Goal: Task Accomplishment & Management: Complete application form

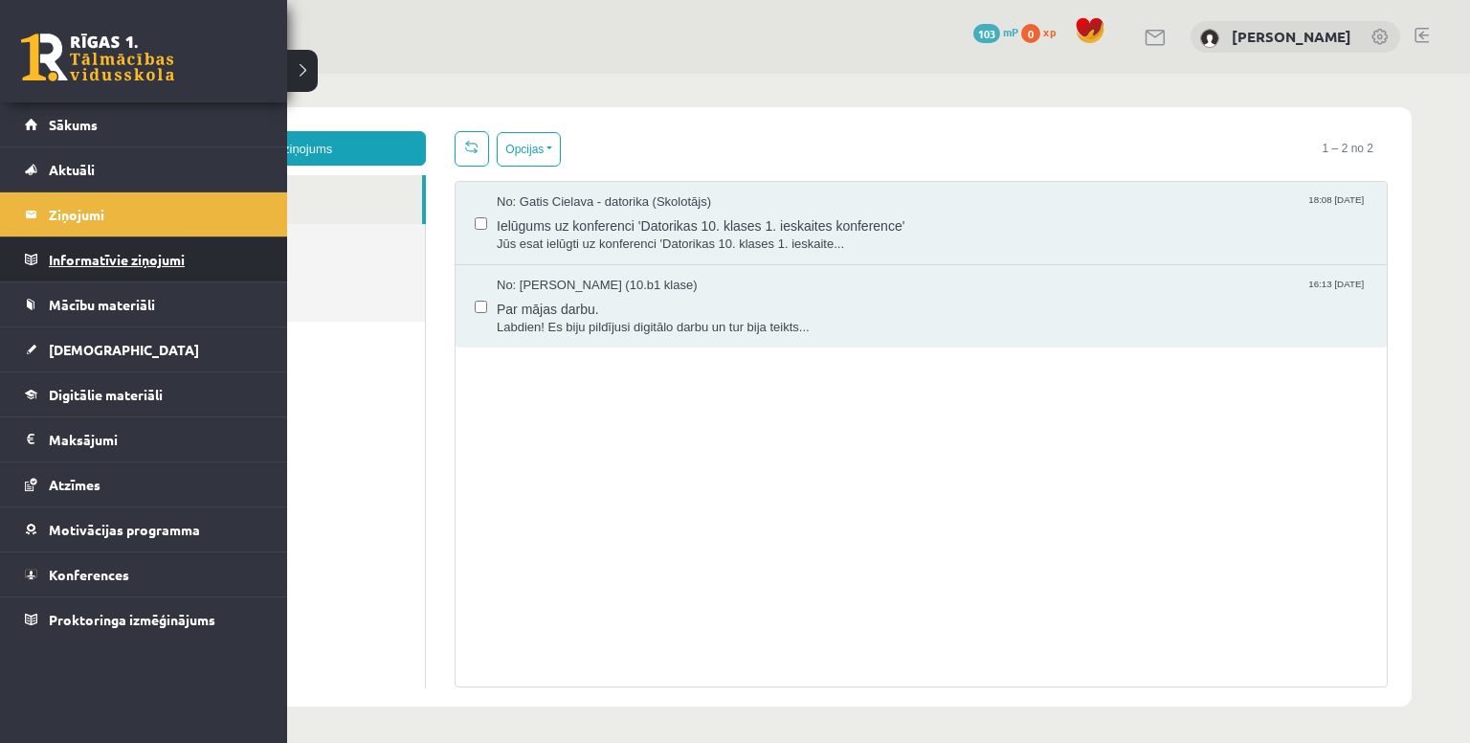
click at [59, 251] on legend "Informatīvie ziņojumi 0" at bounding box center [156, 259] width 214 height 44
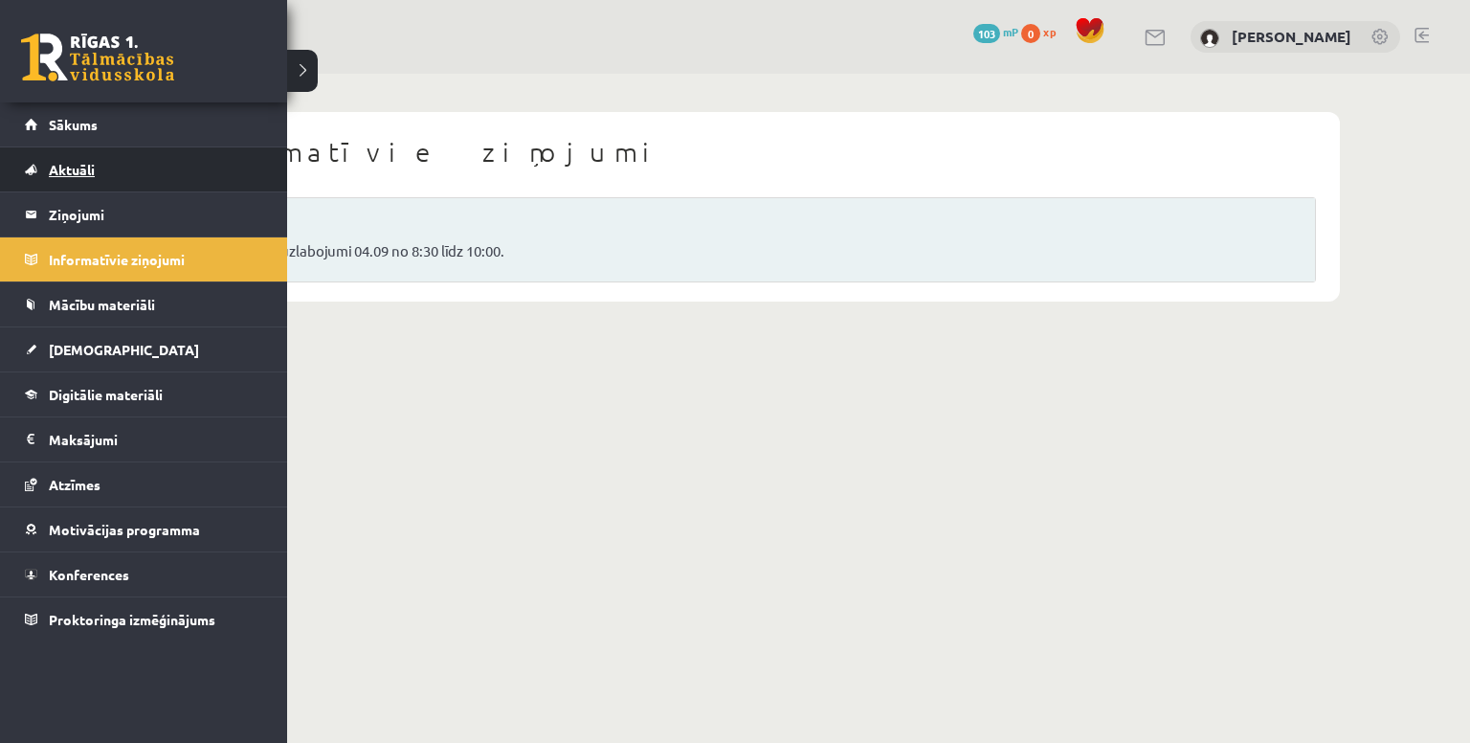
click at [115, 168] on link "Aktuāli" at bounding box center [144, 169] width 238 height 44
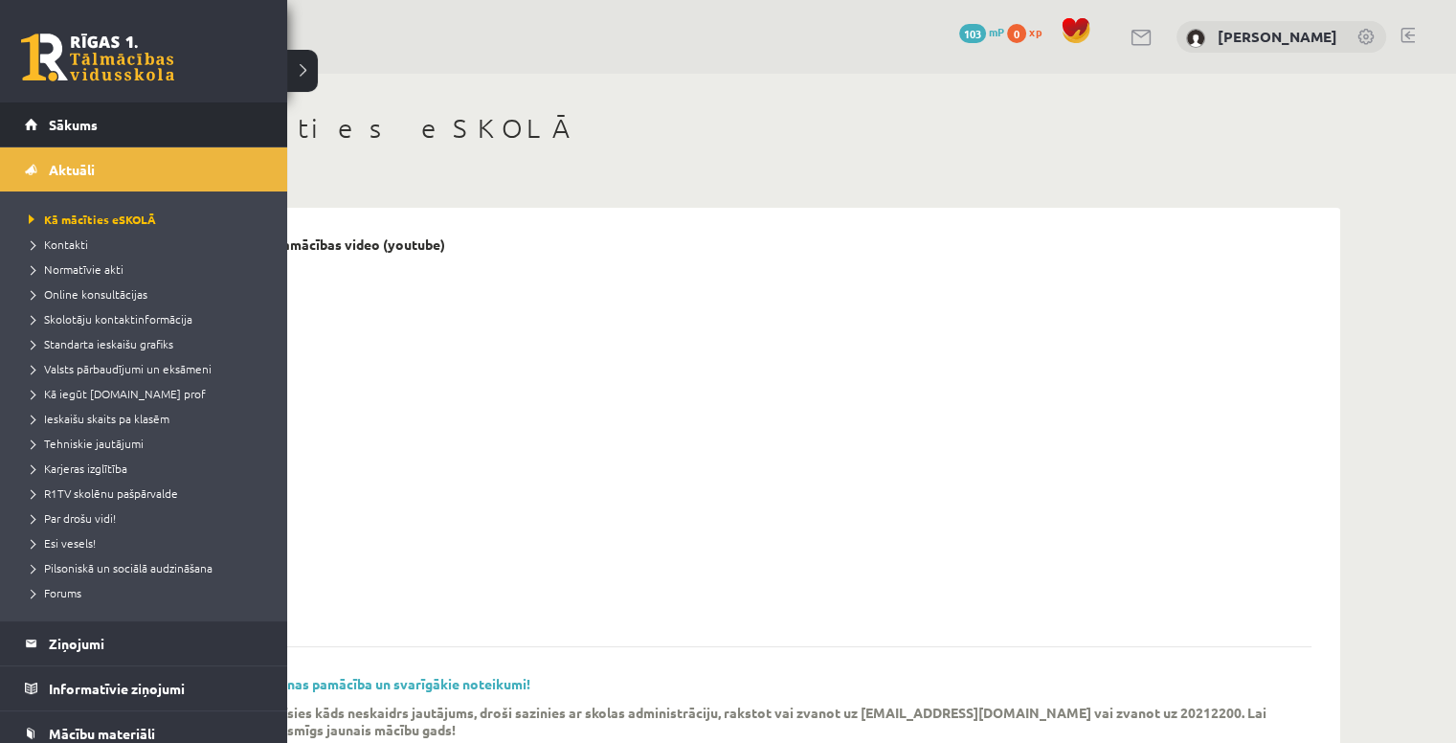
click at [23, 117] on li "Sākums" at bounding box center [143, 124] width 287 height 45
click at [61, 131] on span "Sākums" at bounding box center [73, 124] width 49 height 17
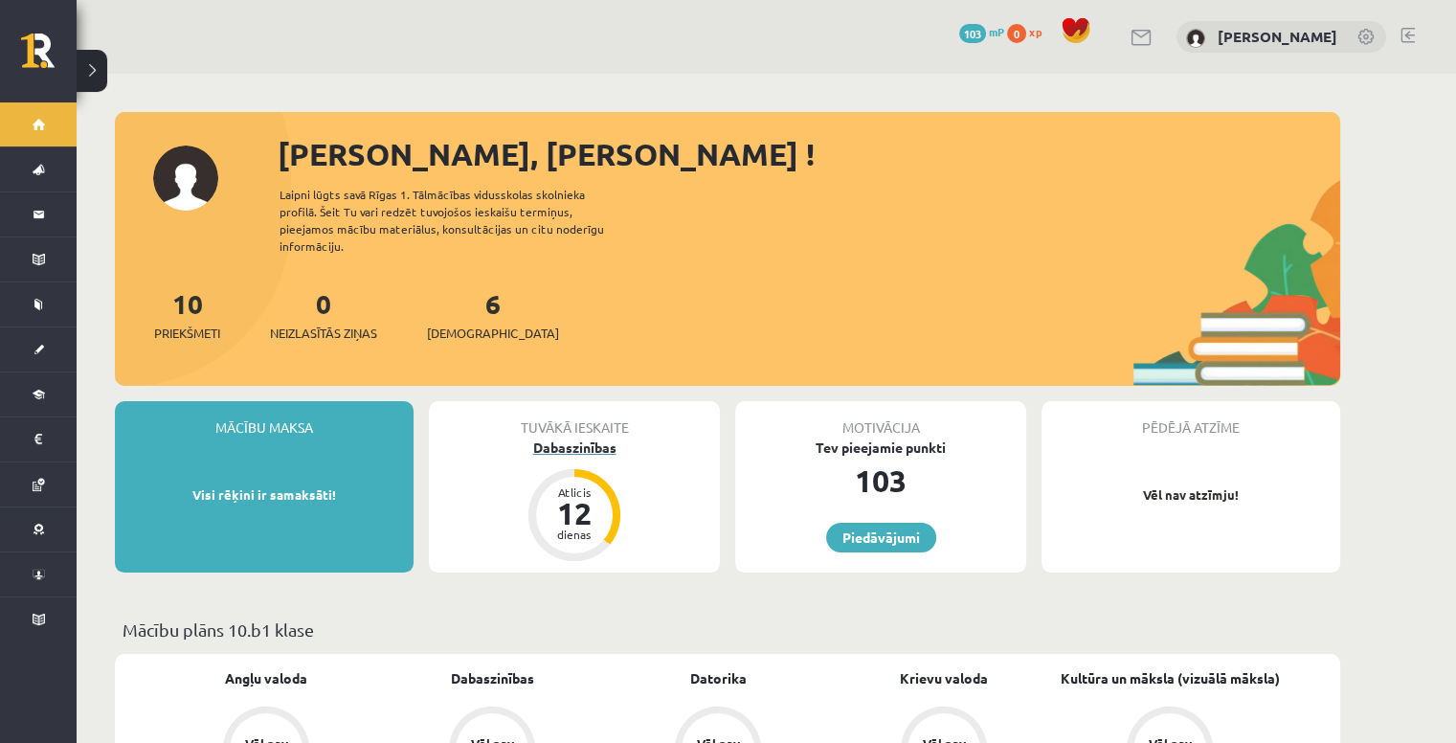
click at [573, 498] on div "12" at bounding box center [574, 513] width 57 height 31
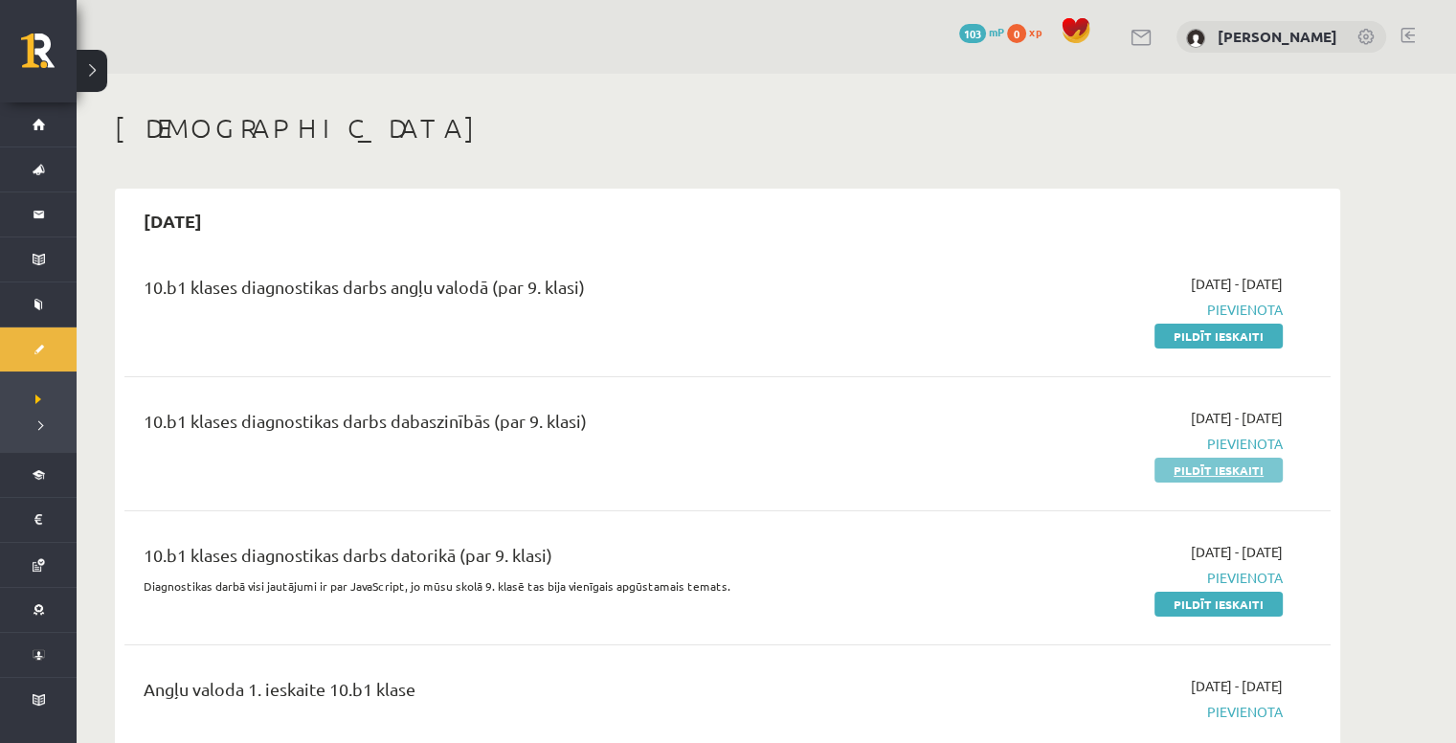
click at [1241, 468] on link "Pildīt ieskaiti" at bounding box center [1218, 470] width 128 height 25
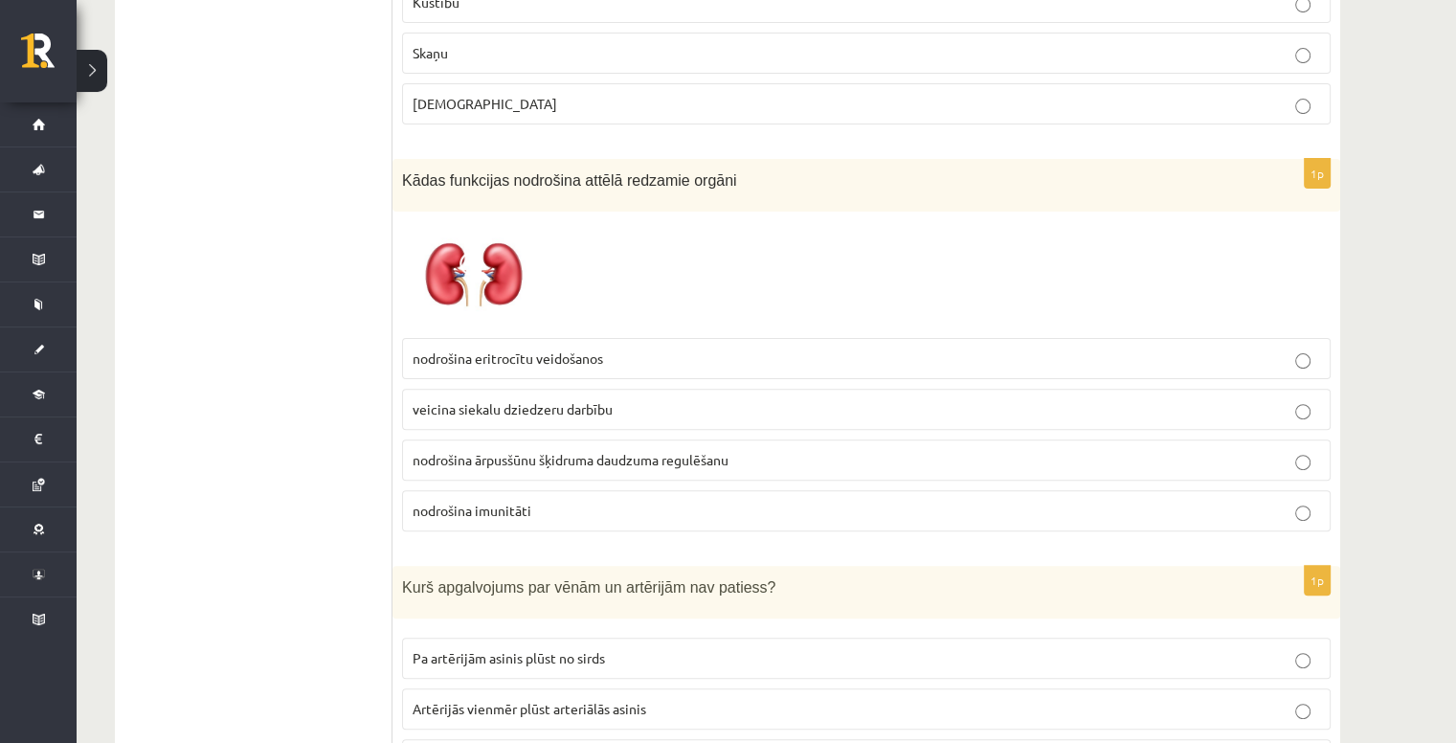
scroll to position [479, 0]
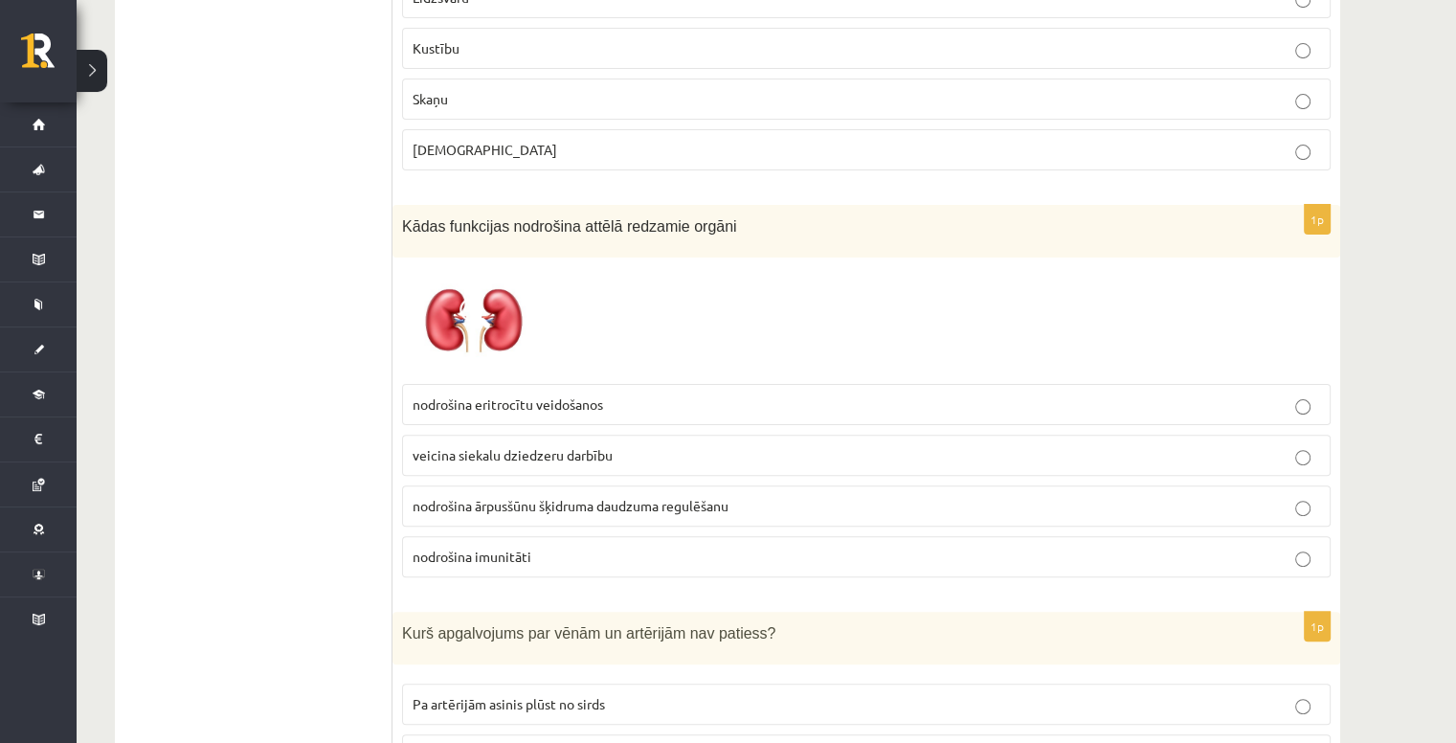
click at [681, 547] on p "nodrošina imunitāti" at bounding box center [866, 557] width 907 height 20
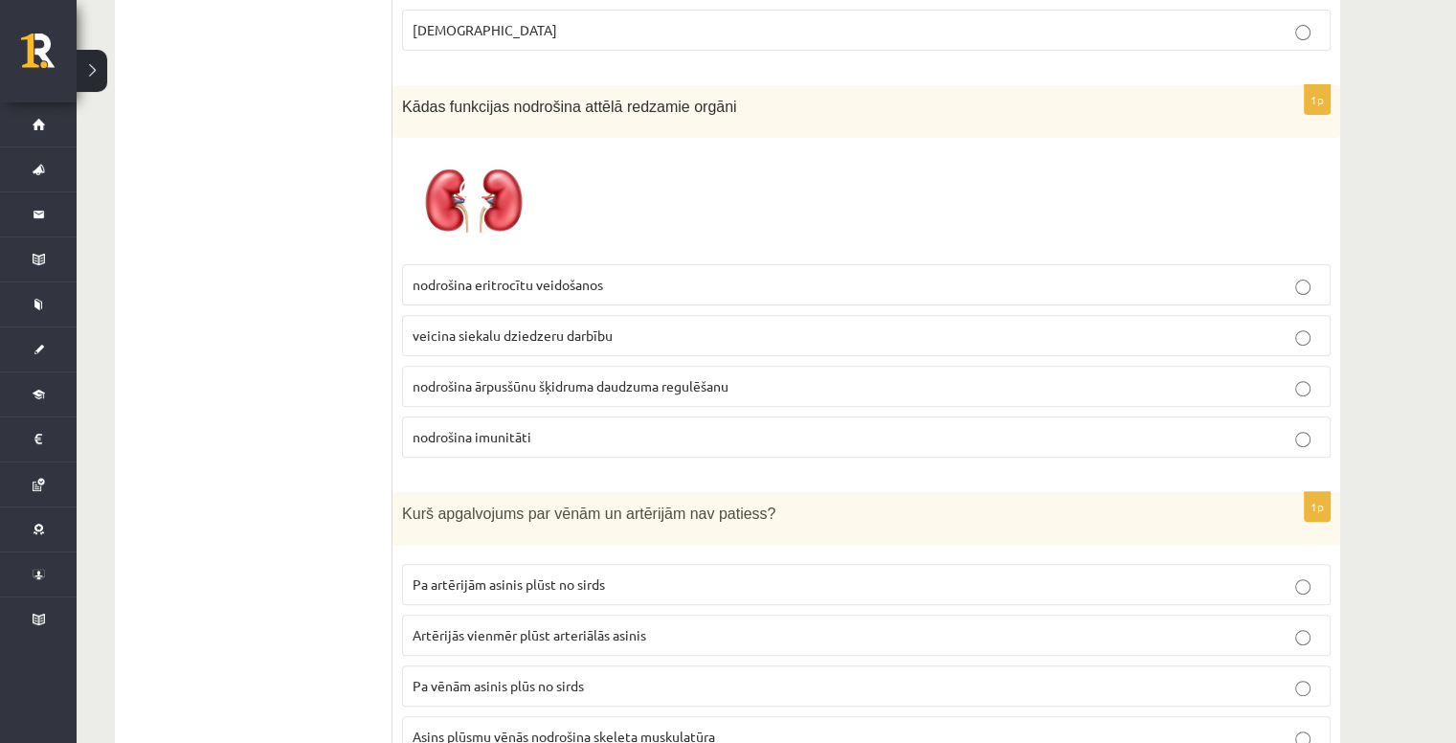
scroll to position [766, 0]
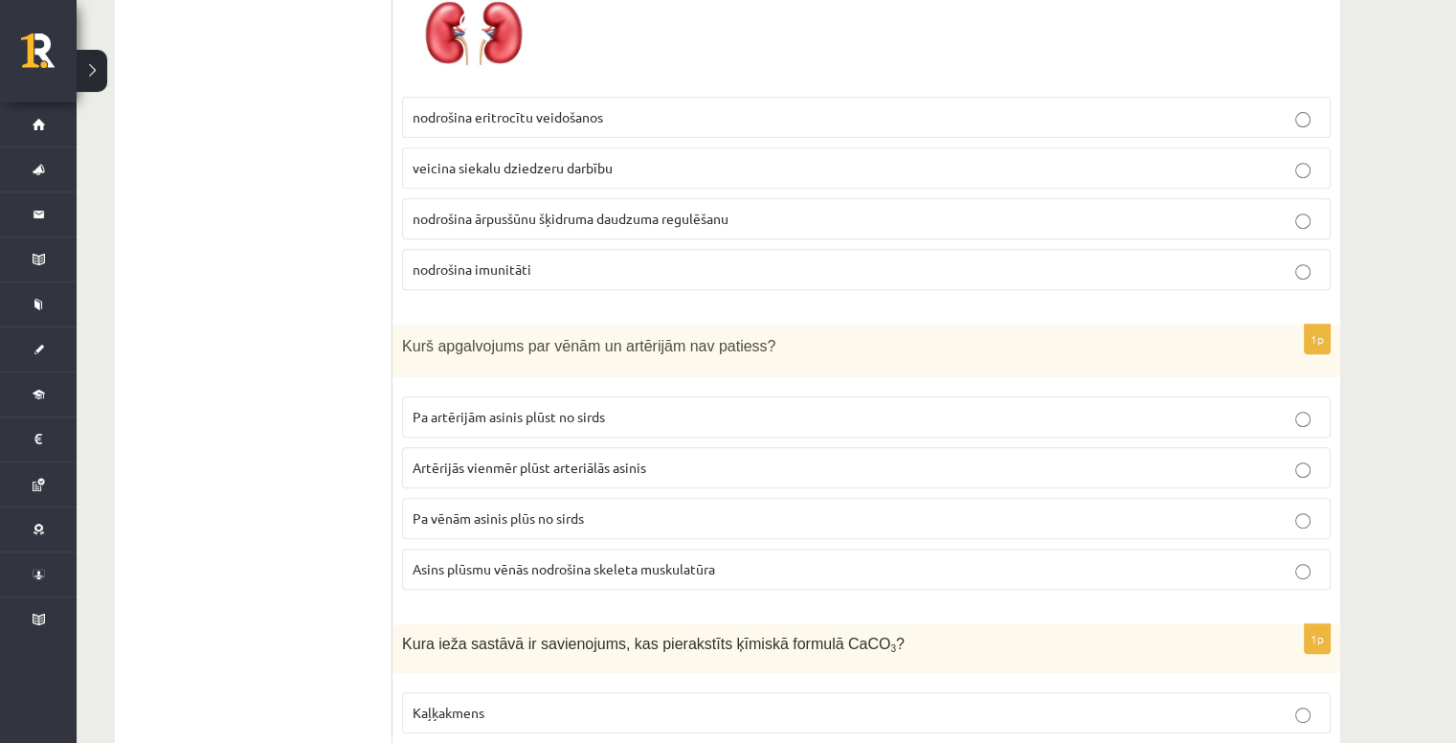
click at [642, 560] on span "Asins plūsmu vēnās nodrošina skeleta muskulatūra" at bounding box center [564, 568] width 302 height 17
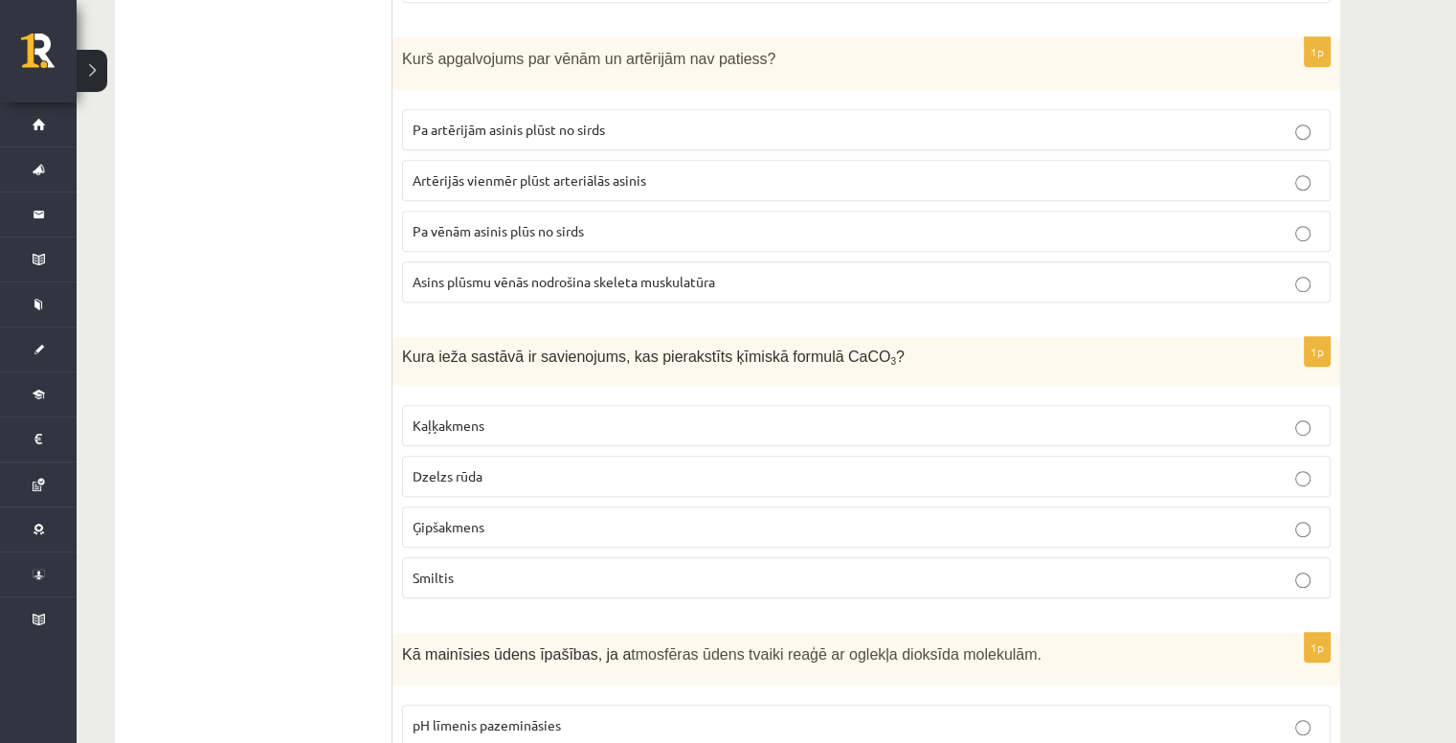
click at [725, 405] on label "Kaļķakmens" at bounding box center [866, 425] width 929 height 41
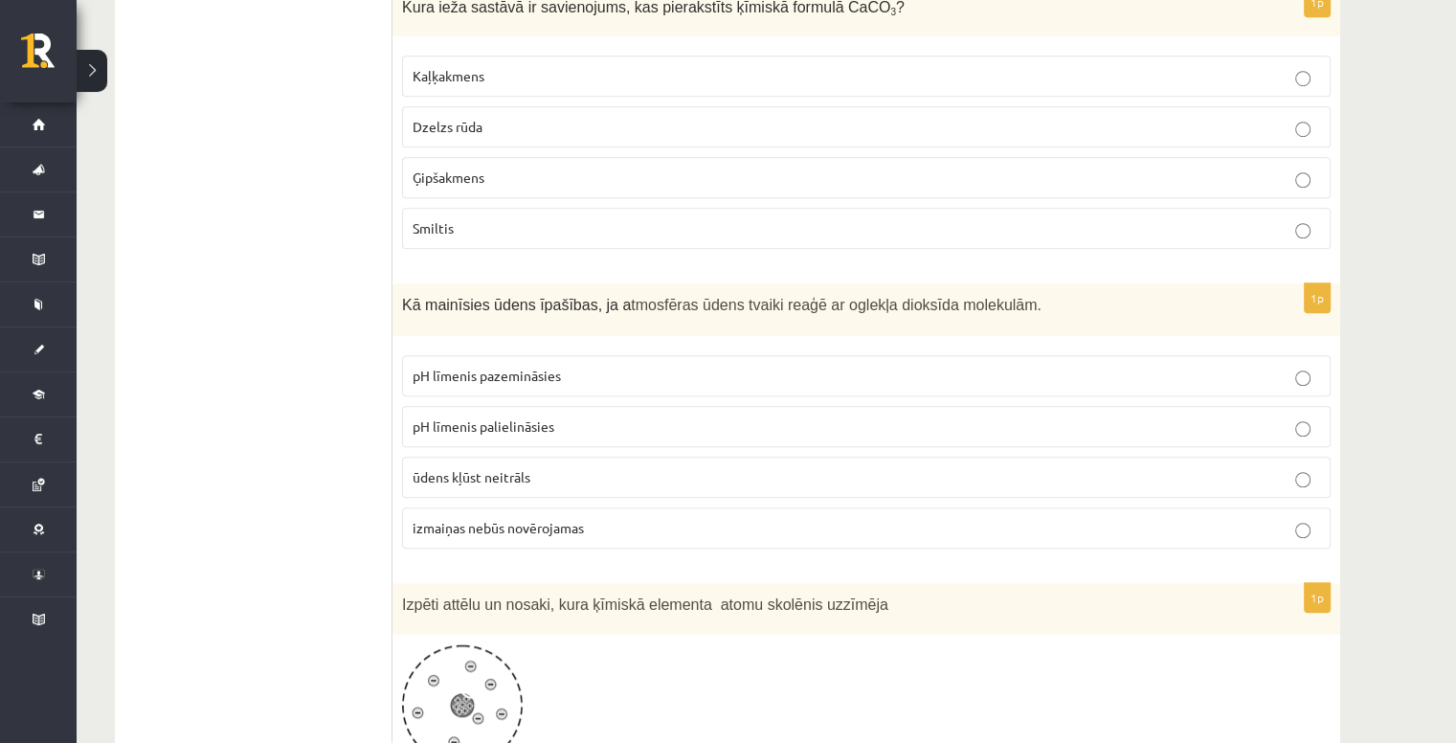
scroll to position [1436, 0]
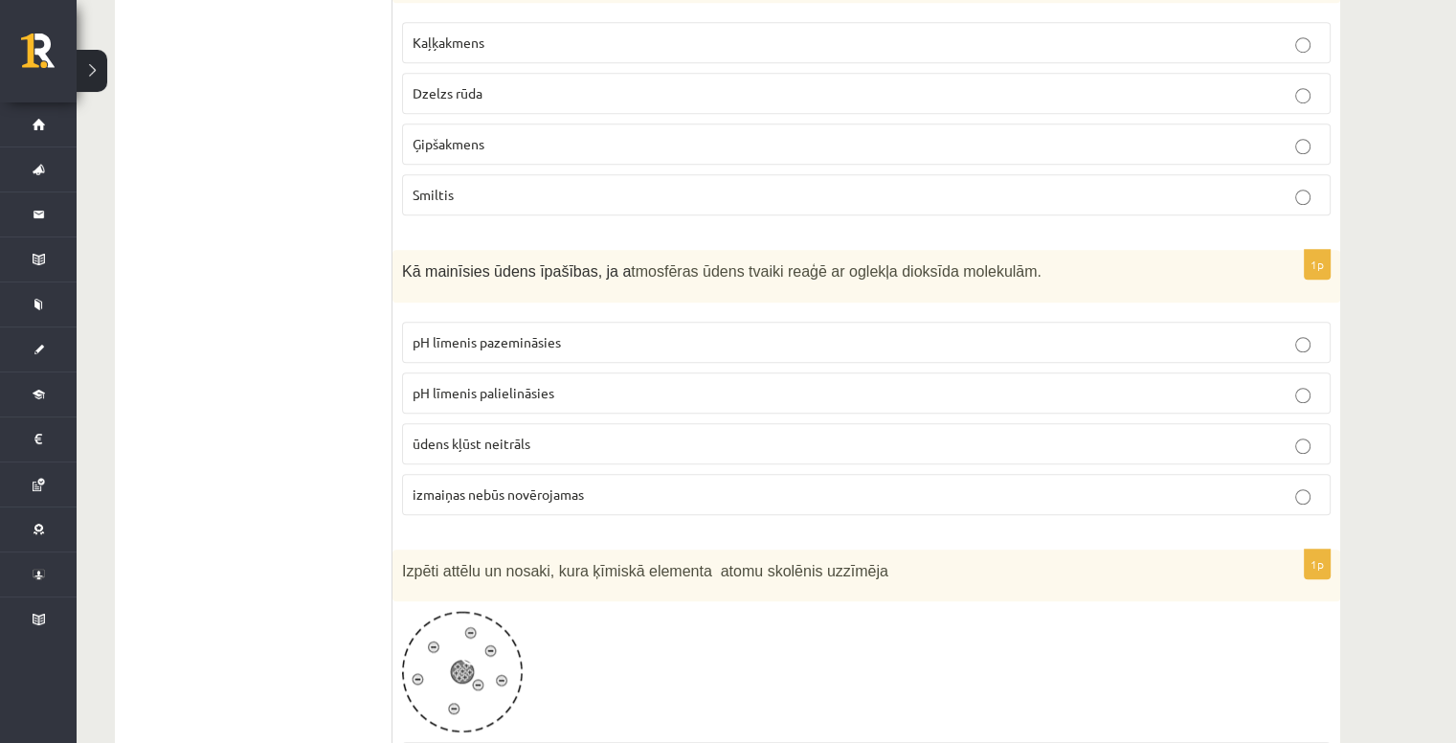
click at [659, 434] on p "ūdens kļūst neitrāls" at bounding box center [866, 444] width 907 height 20
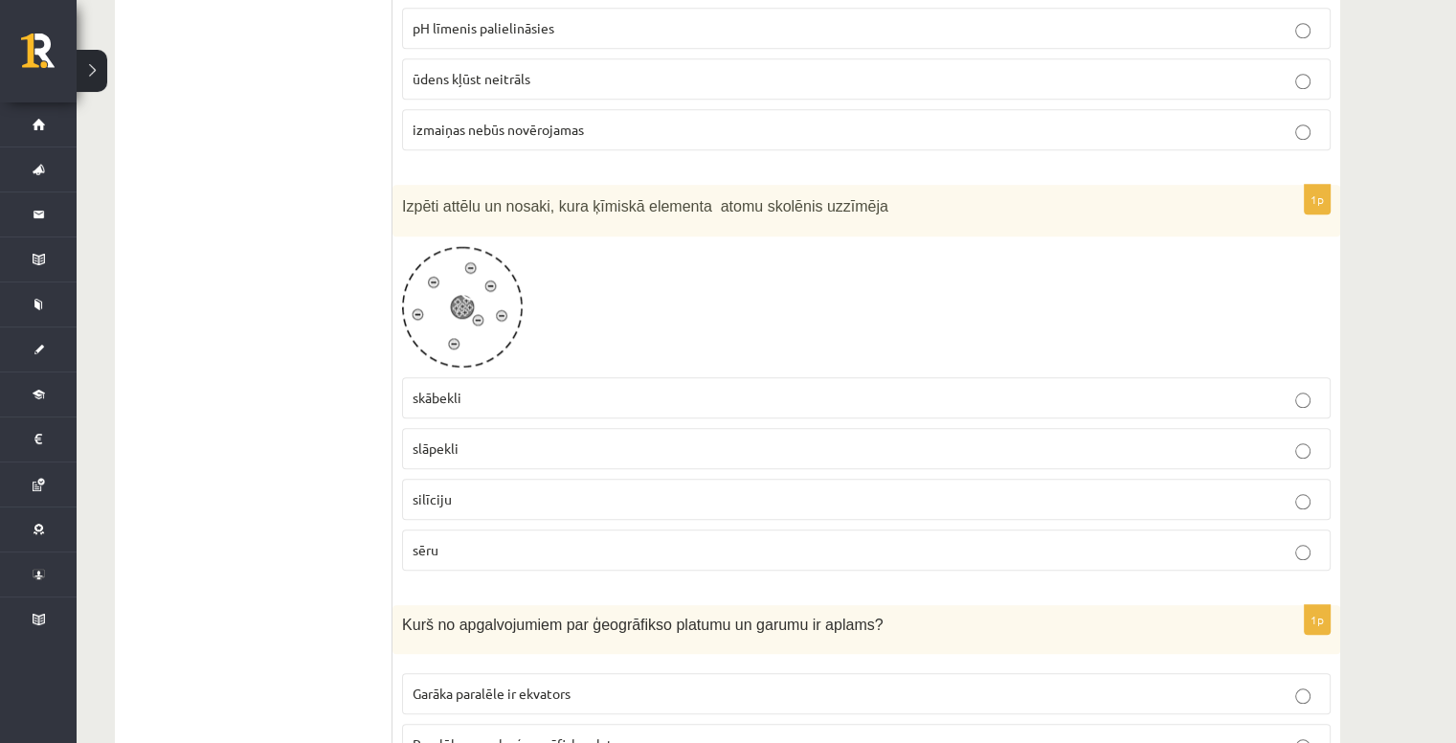
scroll to position [1819, 0]
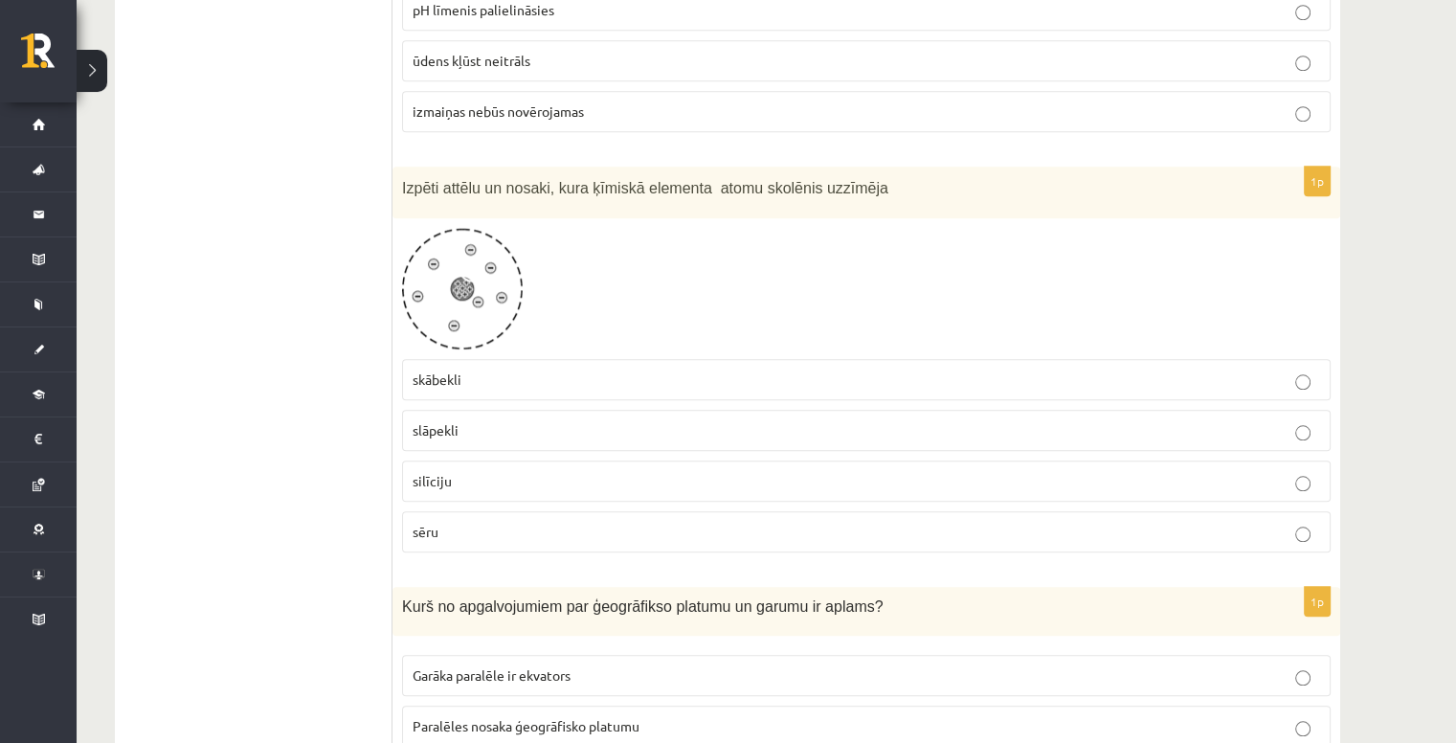
click at [440, 522] on p "sēru" at bounding box center [866, 532] width 907 height 20
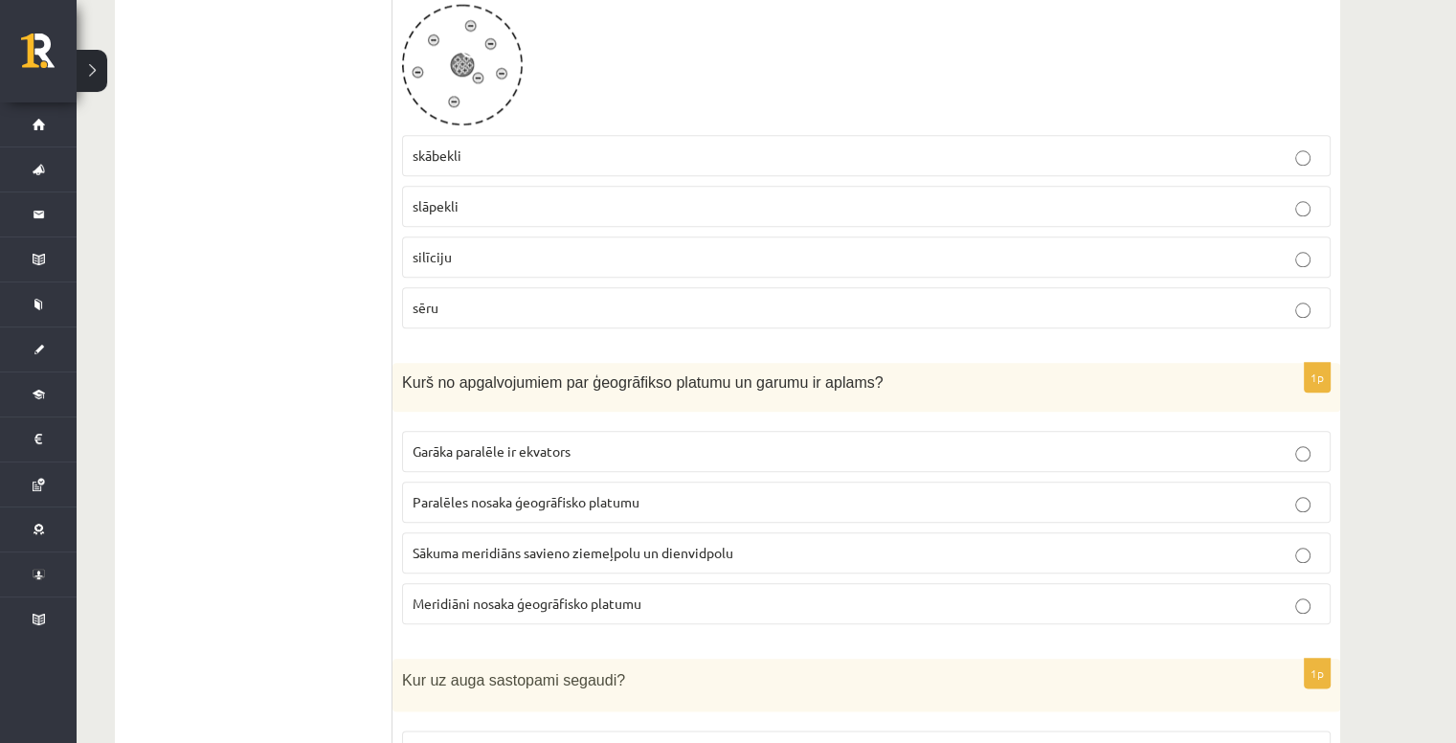
scroll to position [2106, 0]
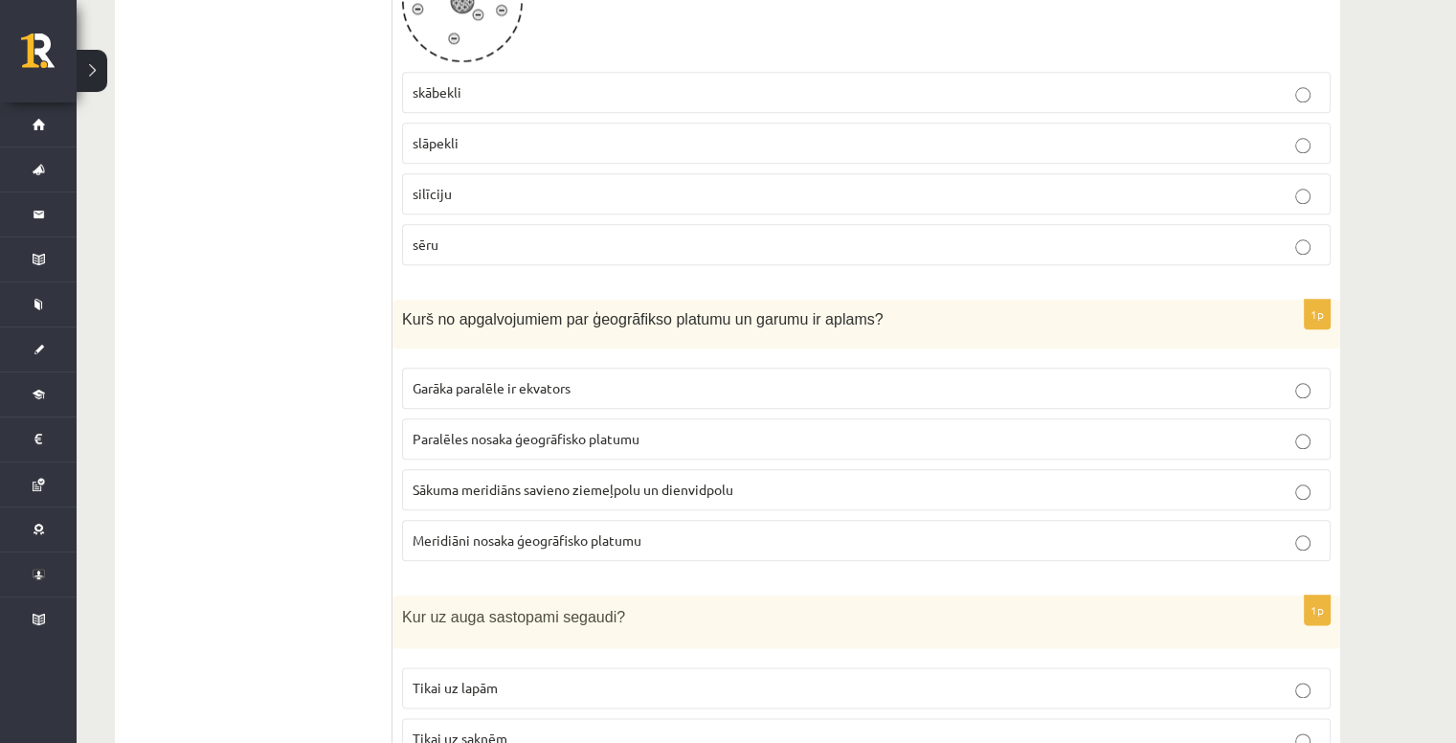
click at [531, 520] on label "Meridiāni nosaka ģeogrāfisko platumu" at bounding box center [866, 540] width 929 height 41
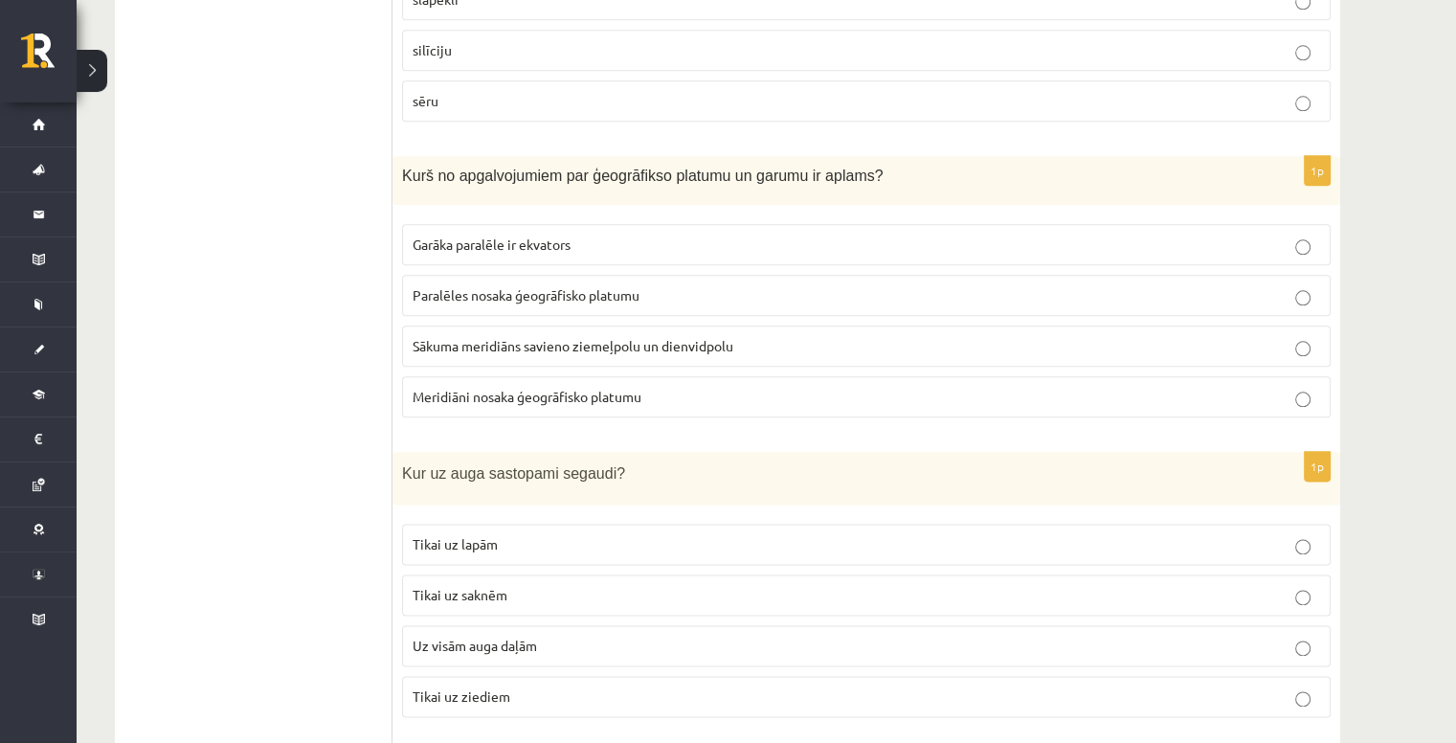
scroll to position [2489, 0]
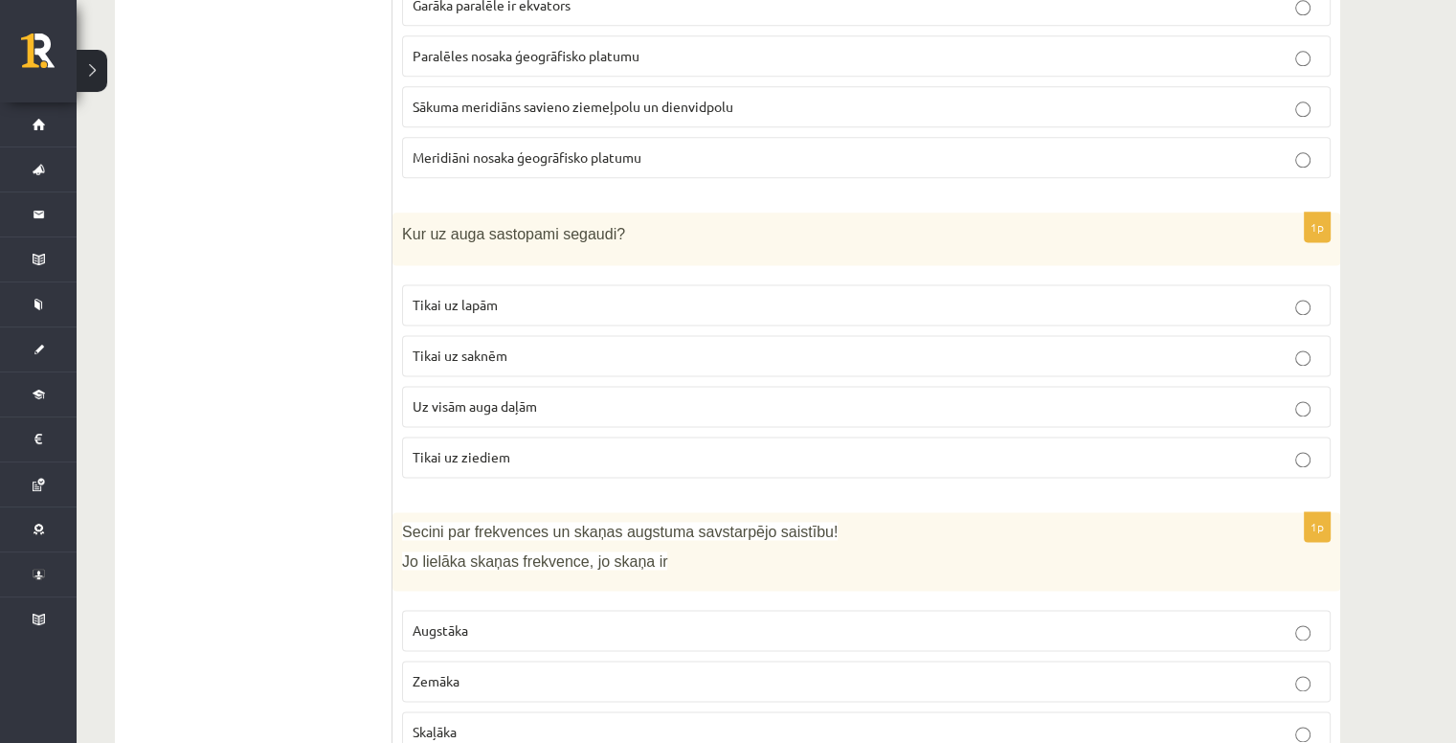
click at [589, 295] on p "Tikai uz lapām" at bounding box center [866, 305] width 907 height 20
click at [610, 386] on label "Uz visām auga daļām" at bounding box center [866, 406] width 929 height 41
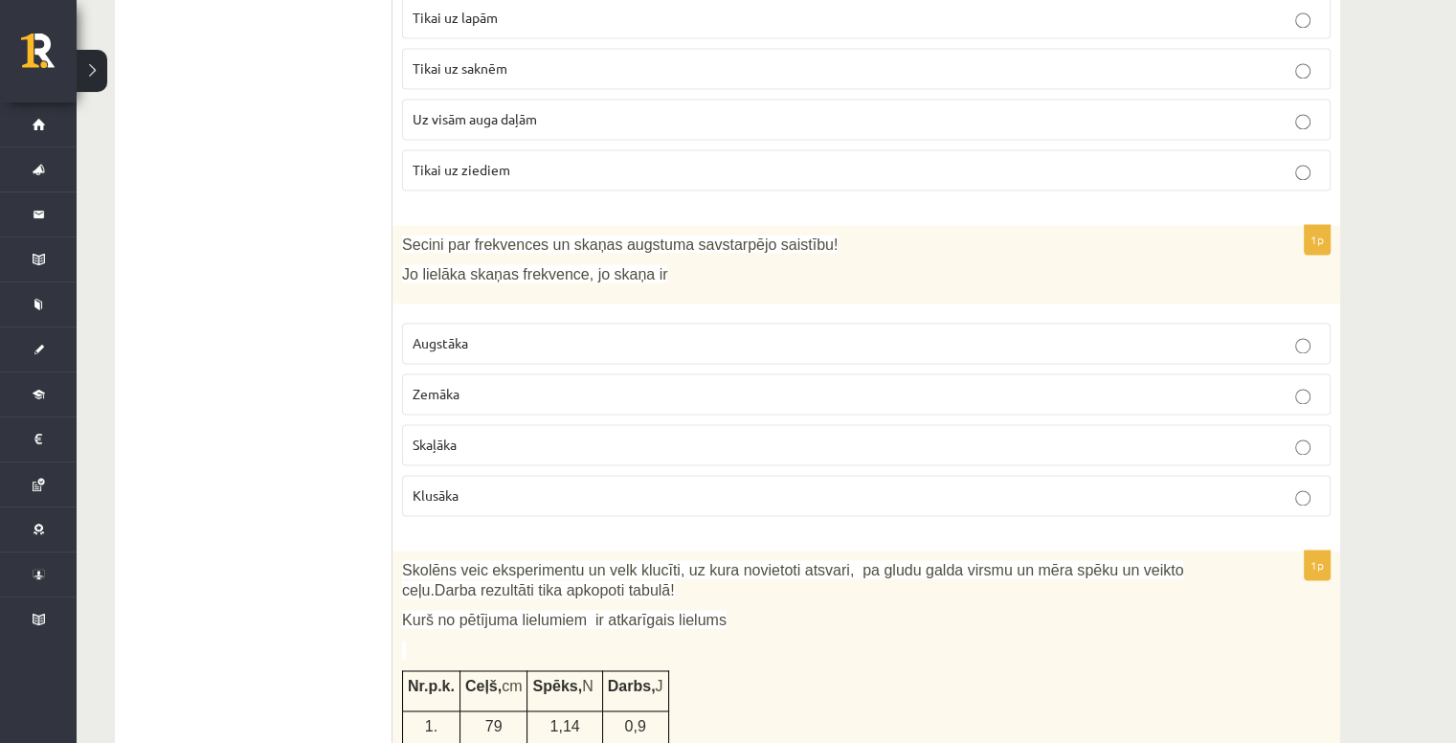
click at [515, 333] on p "Augstāka" at bounding box center [866, 343] width 907 height 20
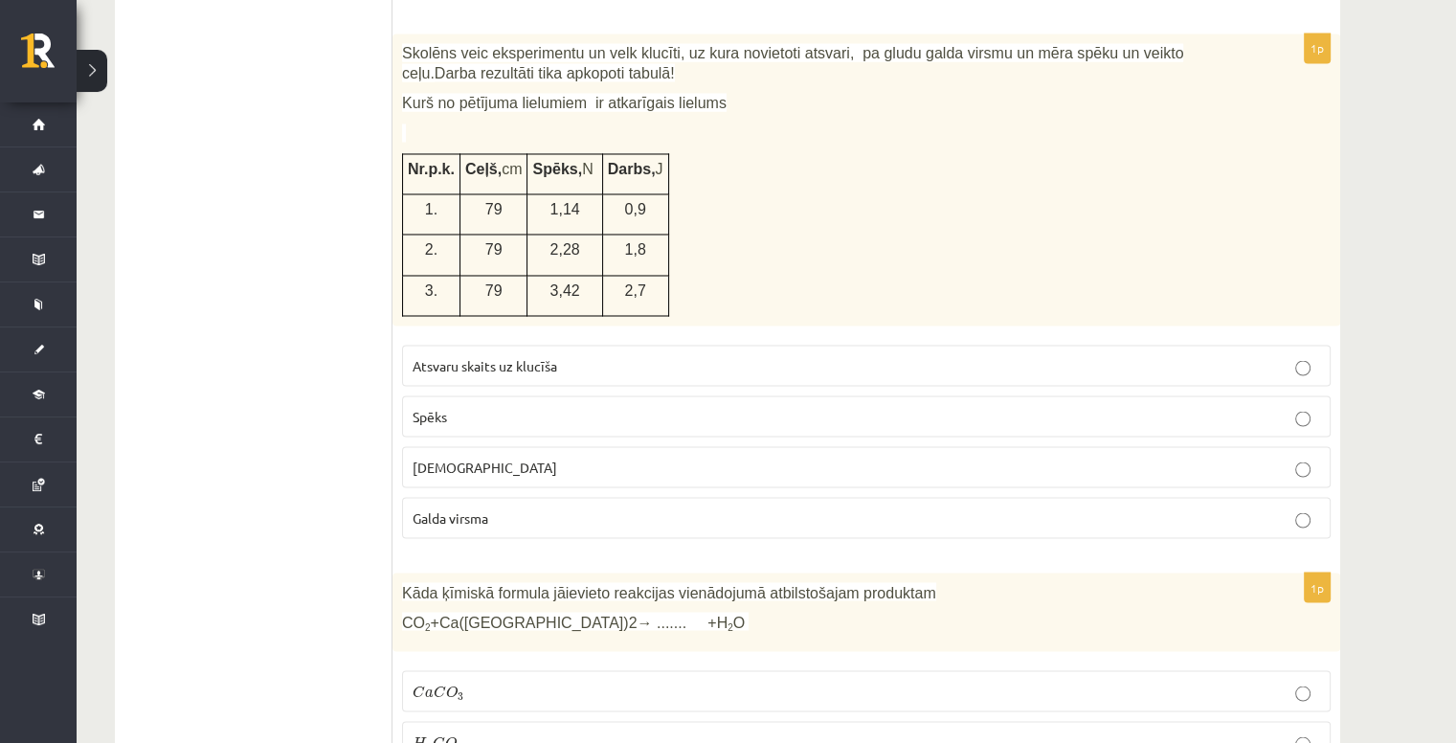
scroll to position [3210, 0]
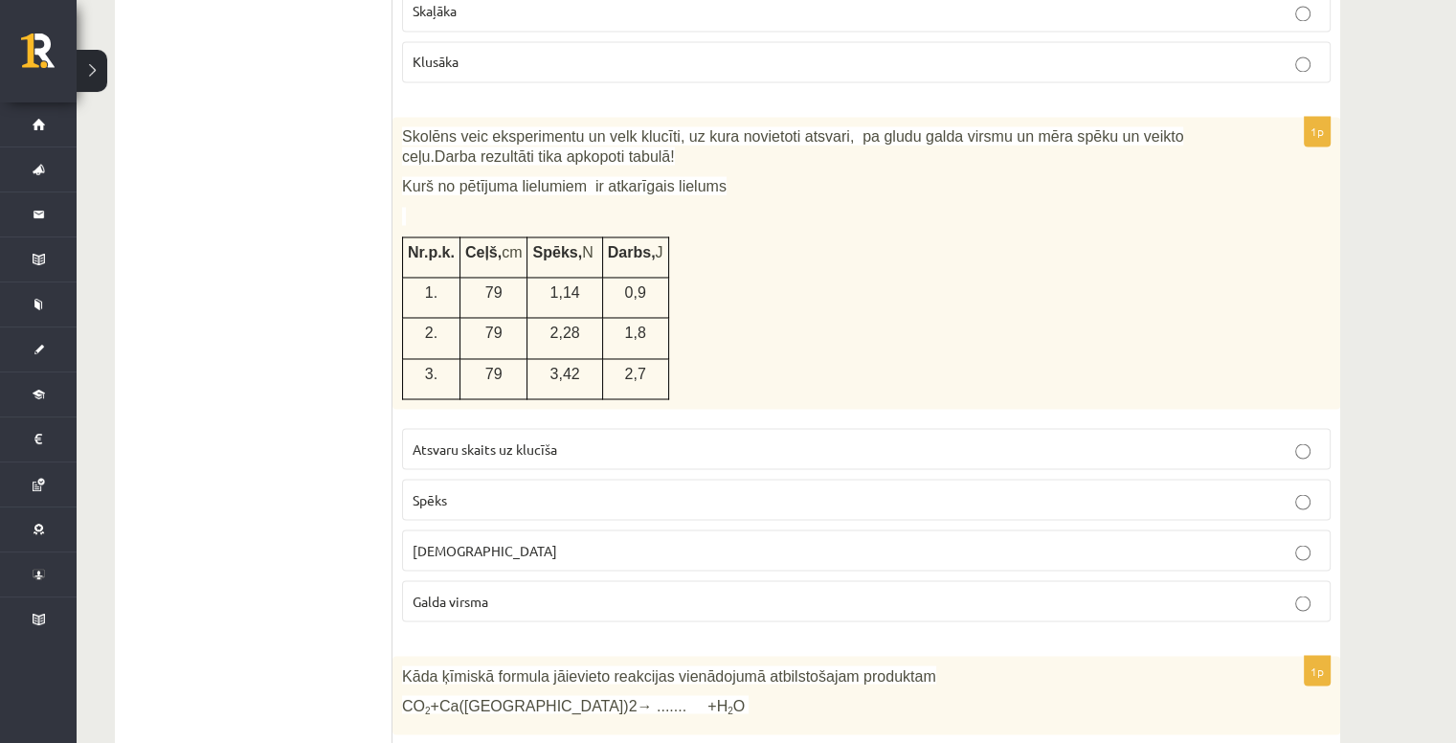
click at [788, 428] on label "Atsvaru skaits uz klucīša" at bounding box center [866, 448] width 929 height 41
click at [595, 479] on label "Spēks" at bounding box center [866, 499] width 929 height 41
click at [593, 540] on p "Attālums" at bounding box center [866, 550] width 907 height 20
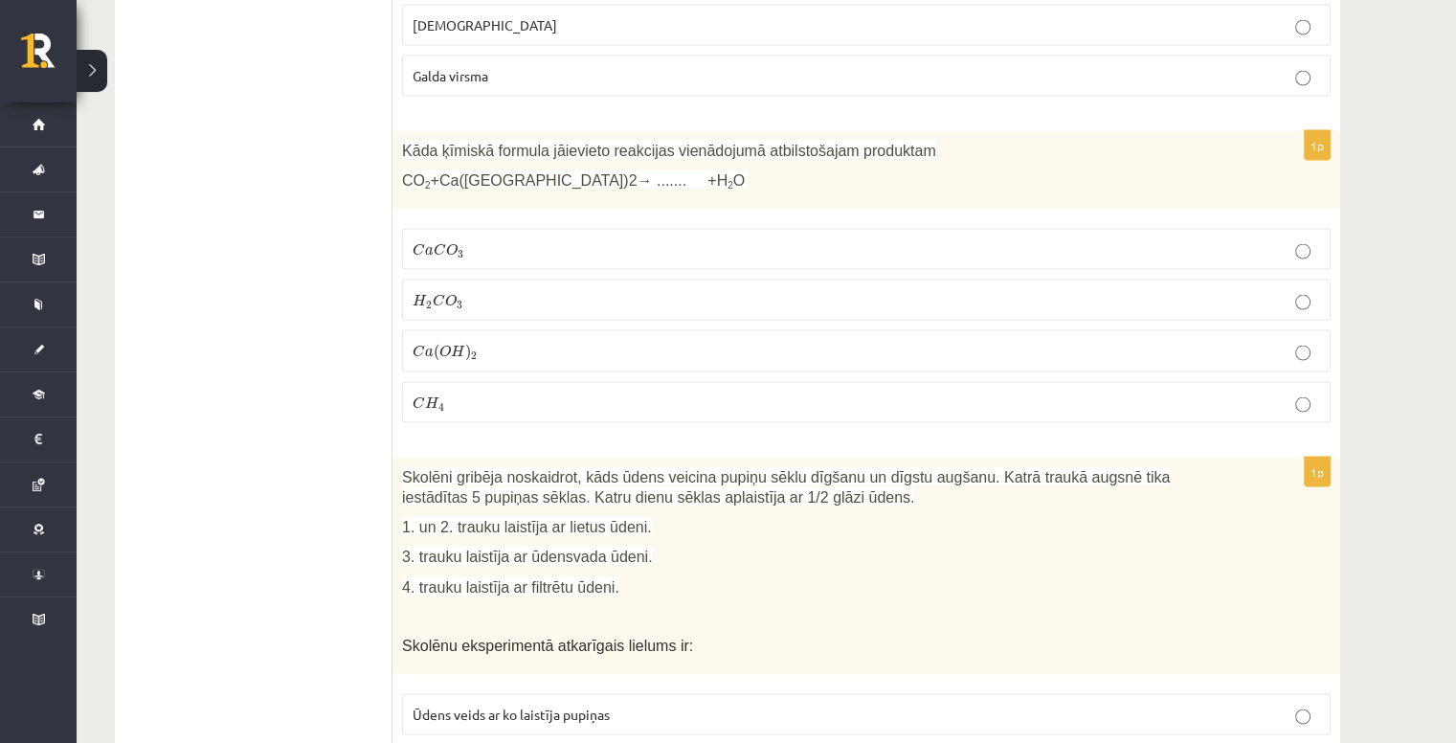
scroll to position [3880, 0]
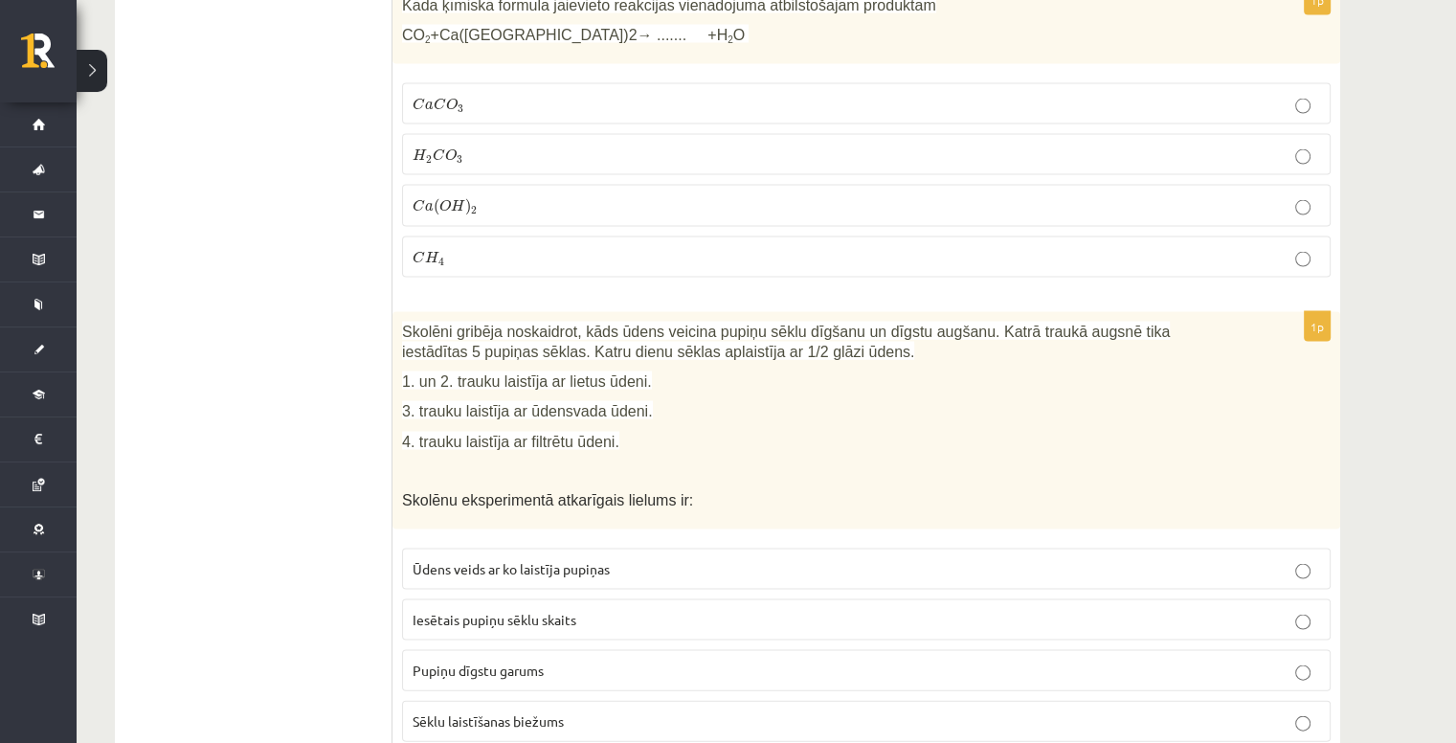
click at [539, 560] on span "Ūdens veids ar ko laistīja pupiņas" at bounding box center [511, 568] width 197 height 17
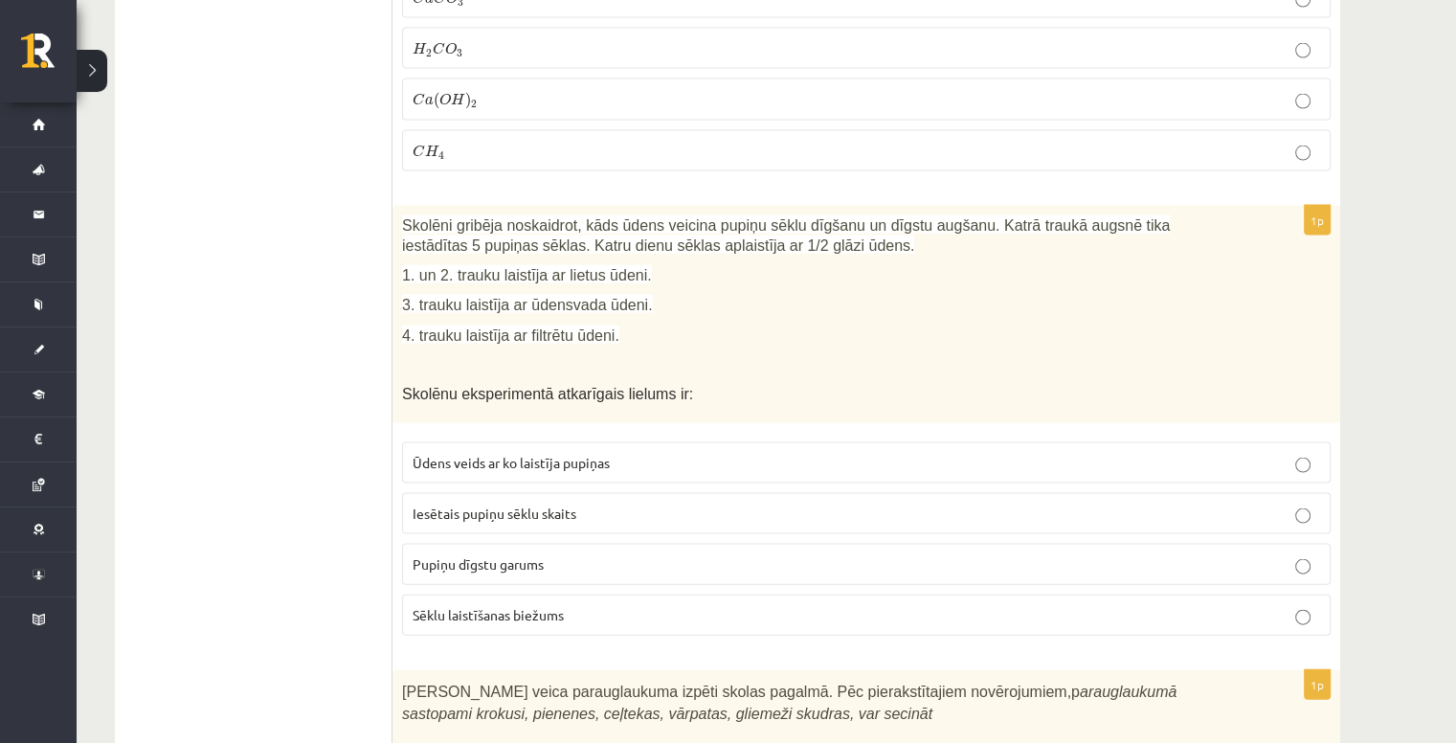
scroll to position [3784, 0]
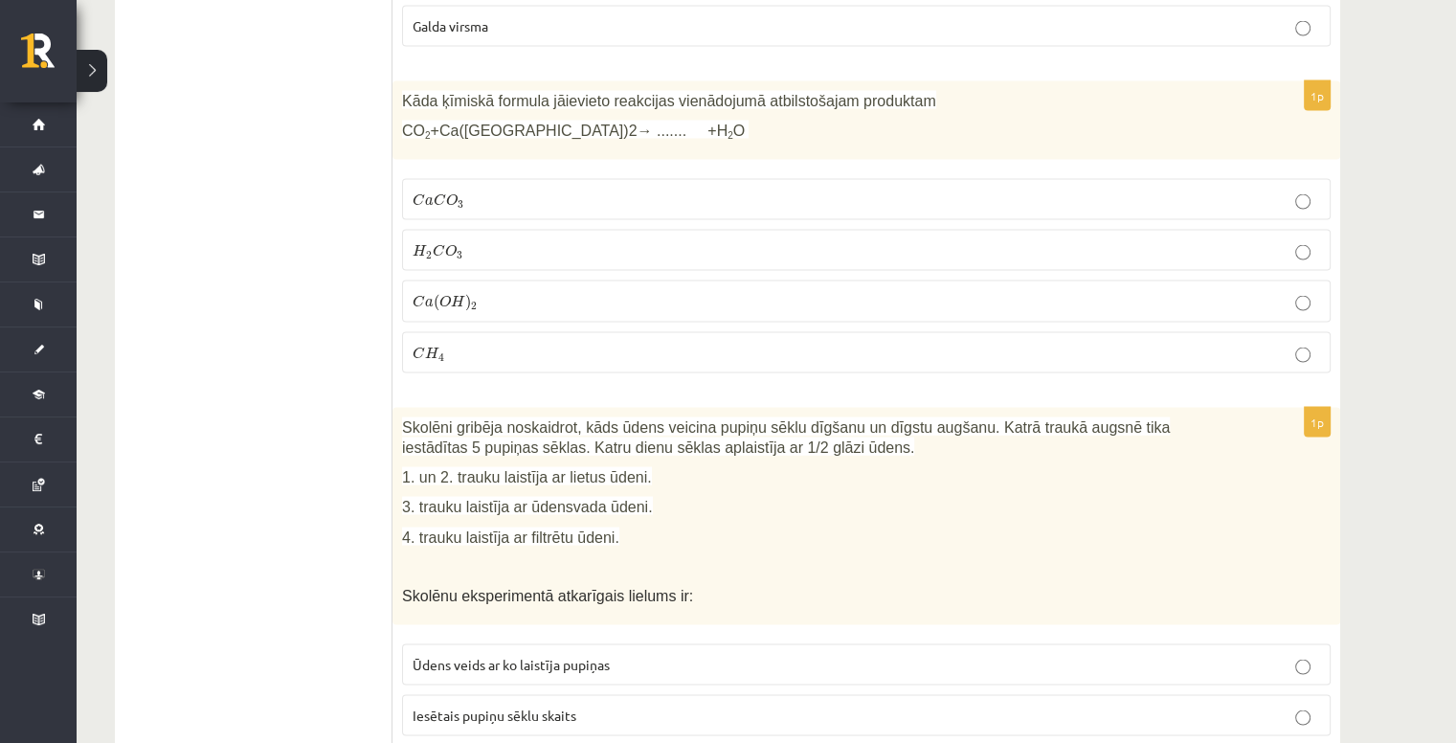
click at [459, 179] on label "C a C O 3 C a C O 3" at bounding box center [866, 199] width 929 height 41
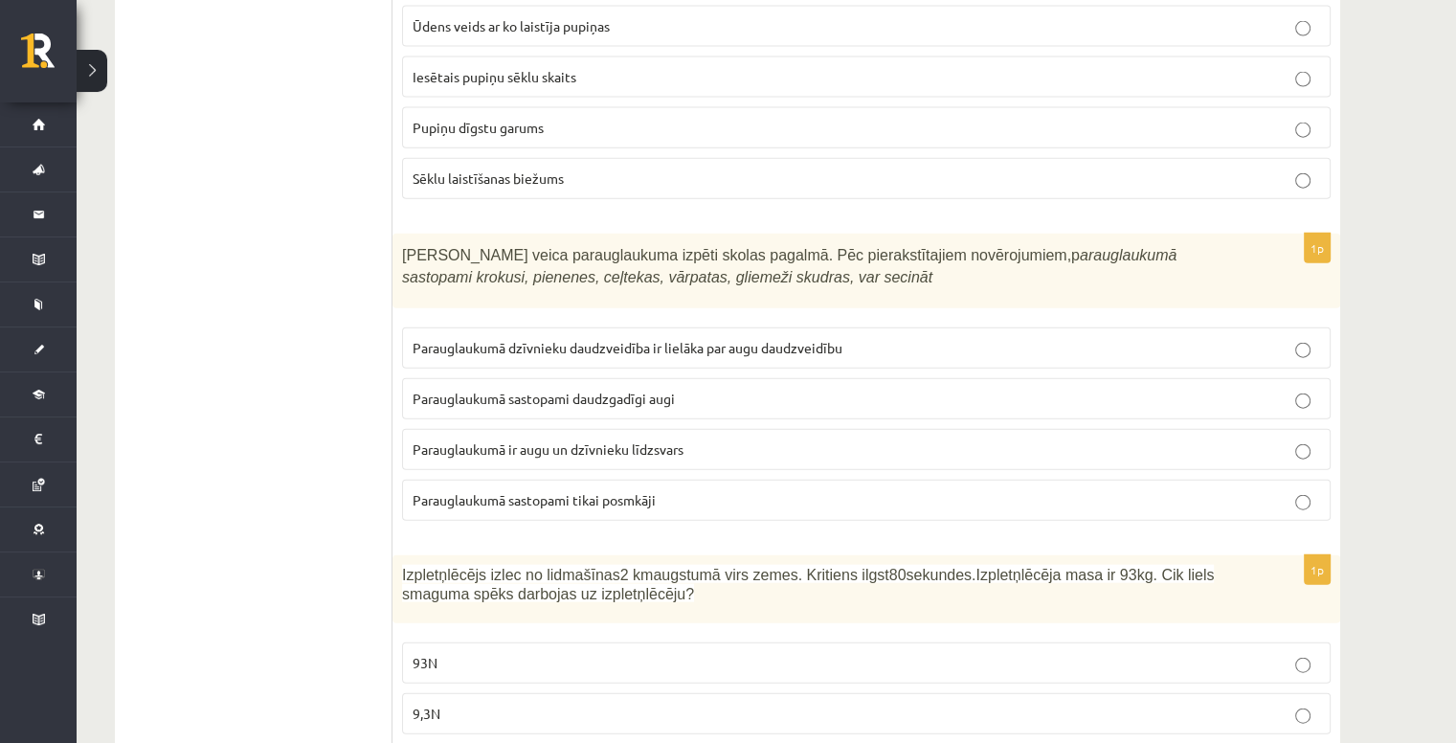
scroll to position [4454, 0]
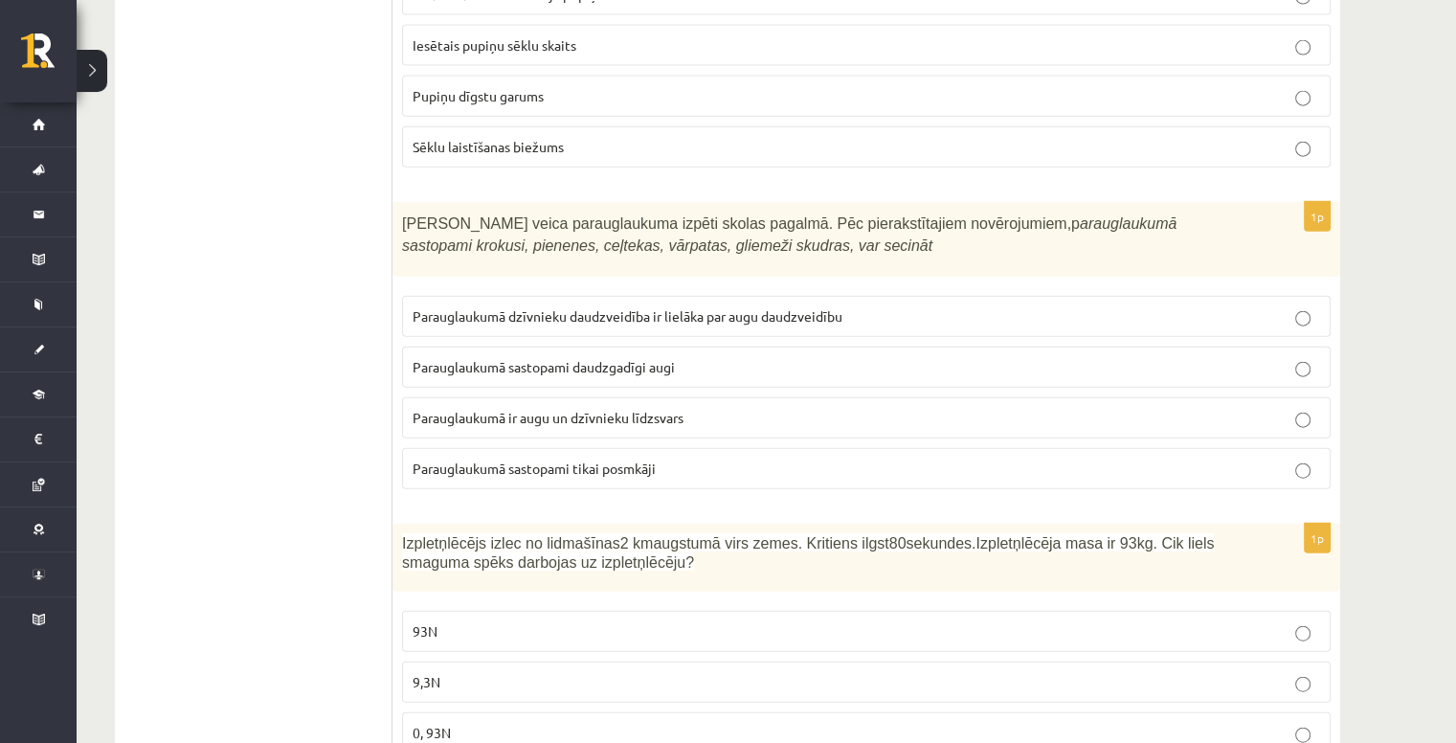
click at [739, 397] on label "Parauglaukumā ir augu un dzīvnieku līdzsvars" at bounding box center [866, 417] width 929 height 41
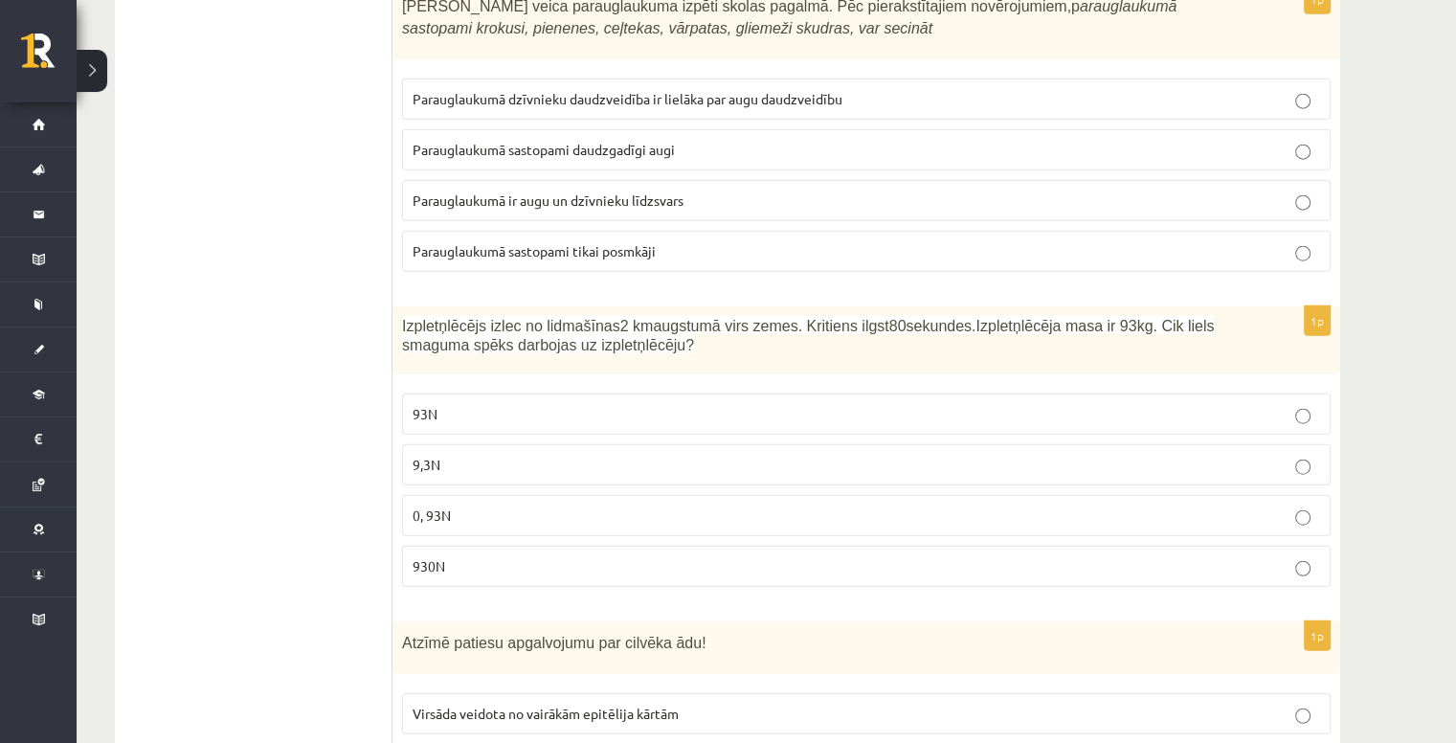
scroll to position [4741, 0]
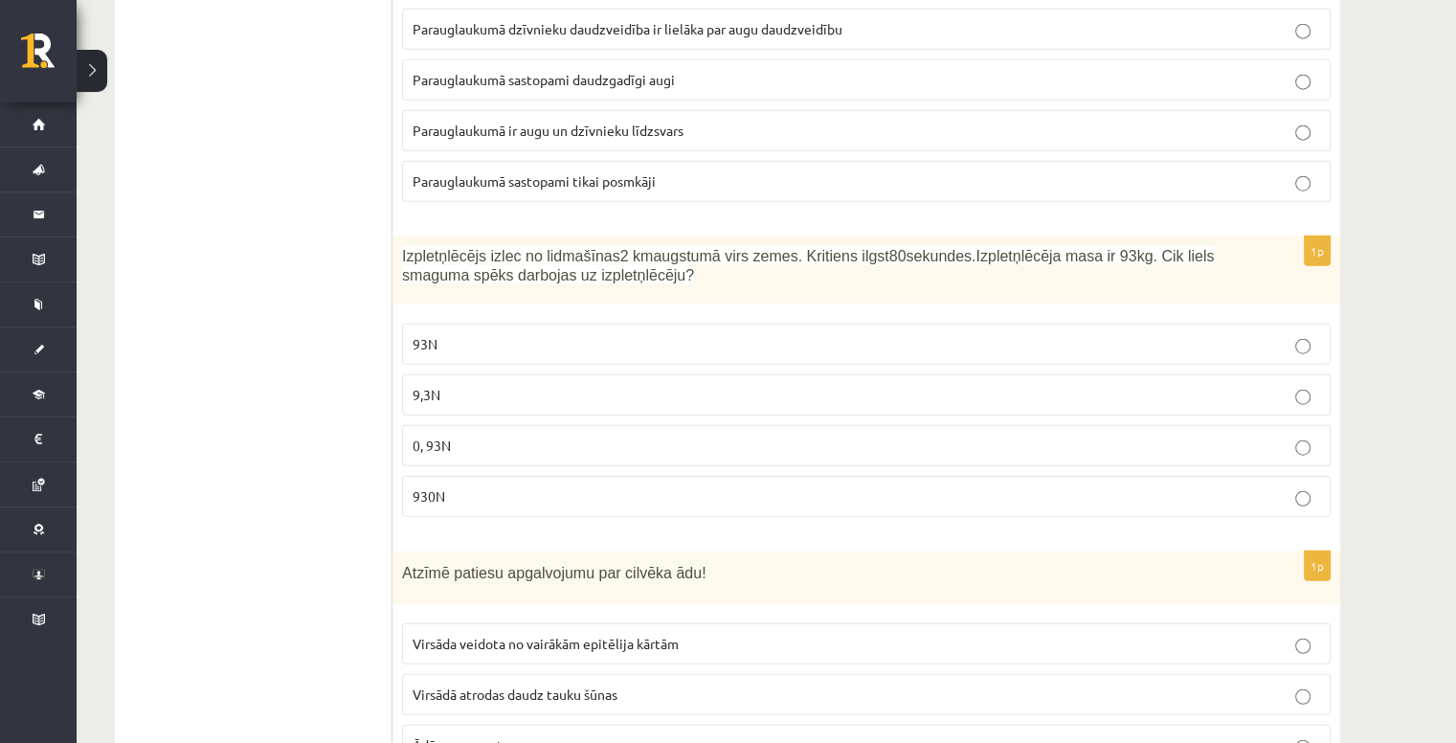
click at [588, 476] on label "930N" at bounding box center [866, 496] width 929 height 41
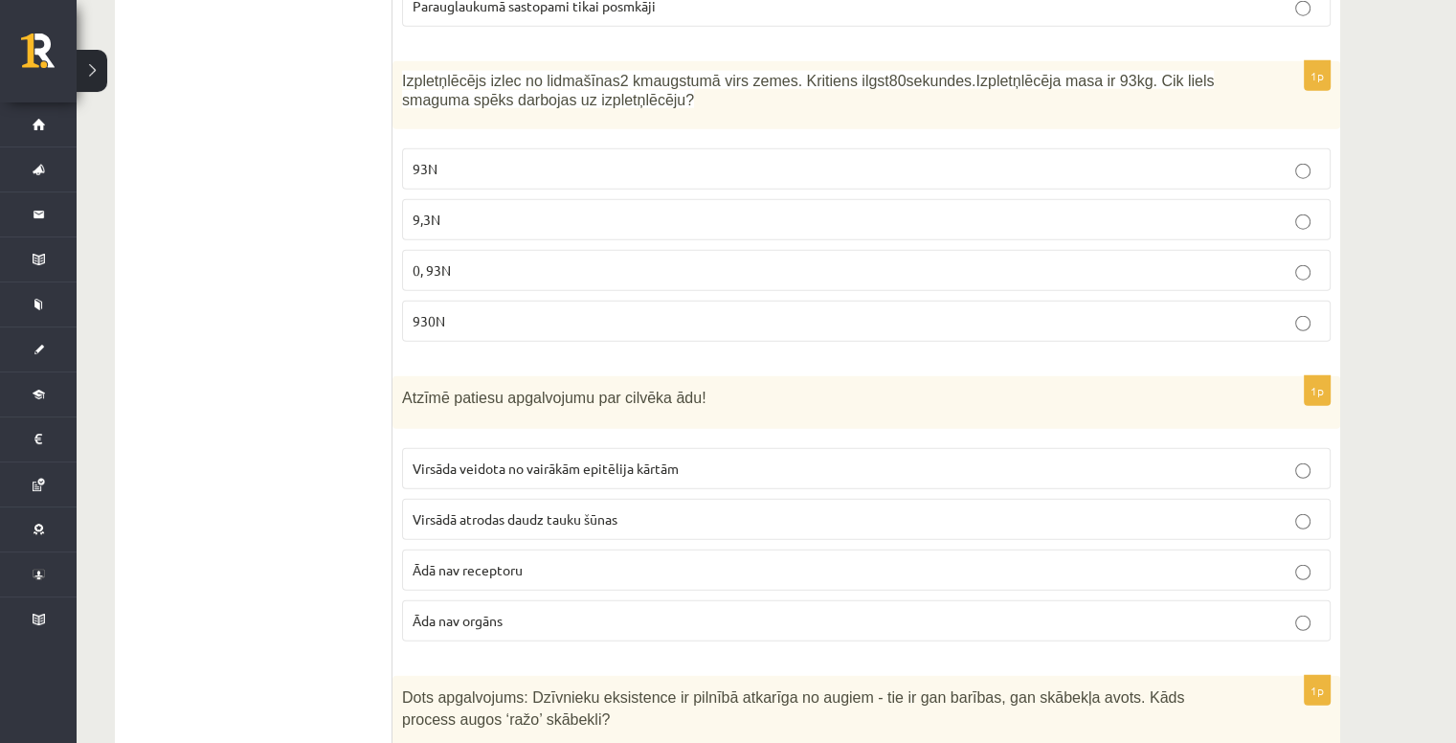
scroll to position [5124, 0]
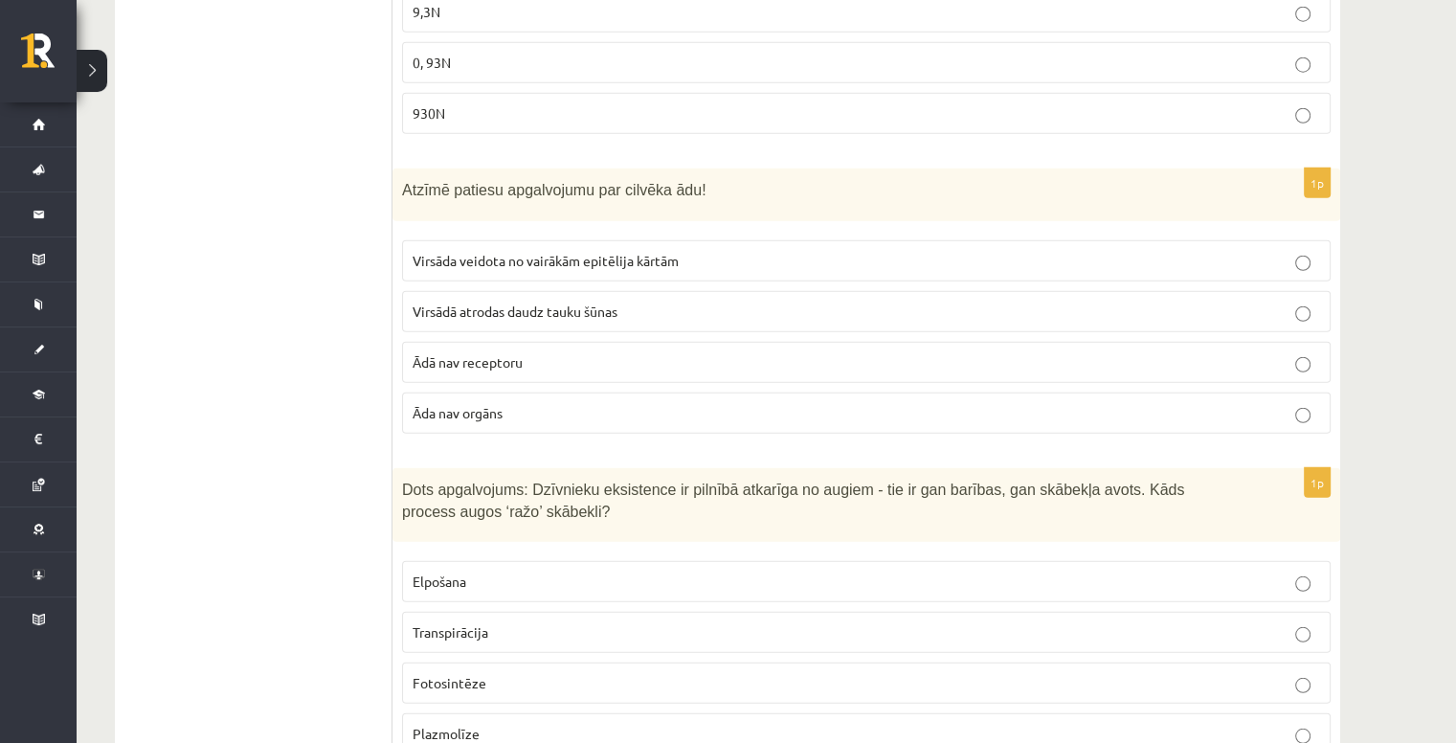
click at [540, 240] on label "Virsāda veidota no vairākām epitēlija kārtām" at bounding box center [866, 260] width 929 height 41
click at [732, 571] on p "Elpošana" at bounding box center [866, 581] width 907 height 20
click at [647, 673] on p "Fotosintēze" at bounding box center [866, 683] width 907 height 20
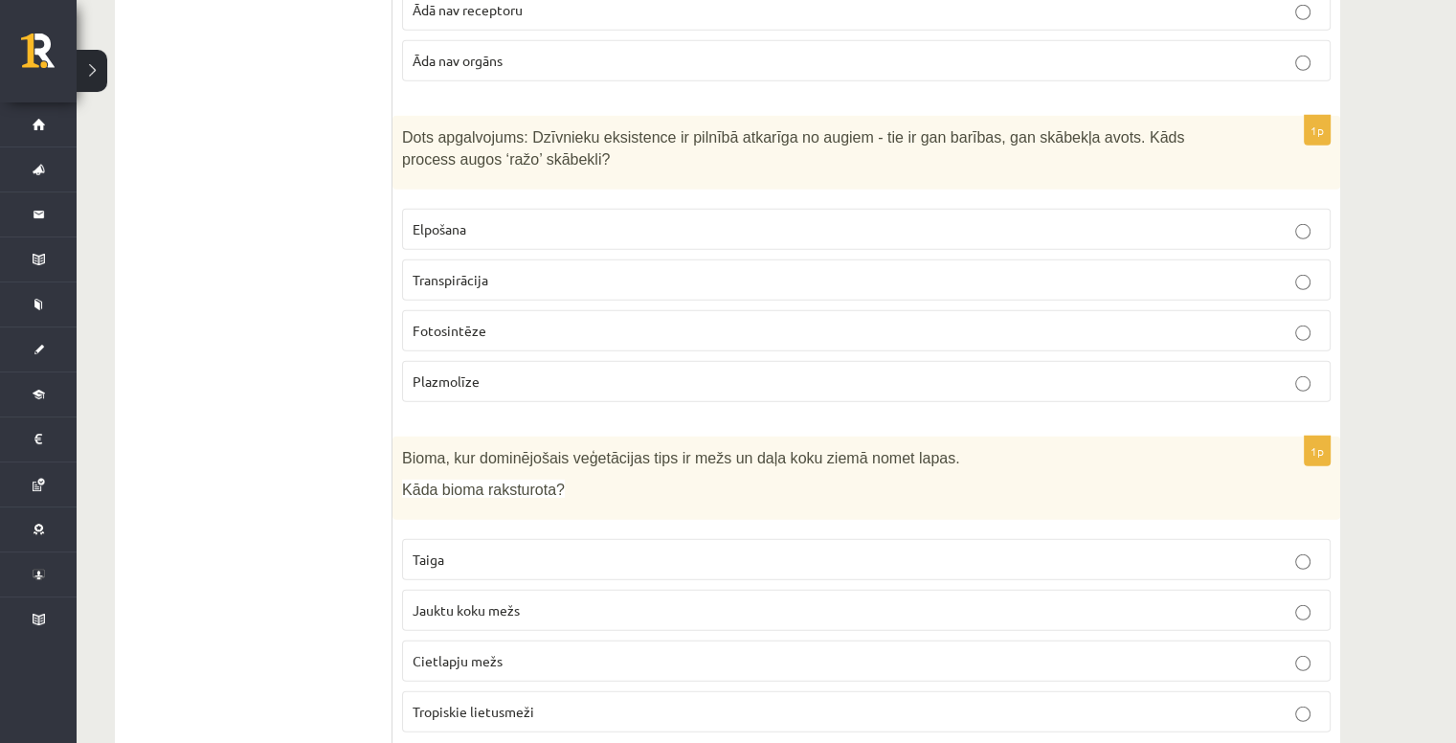
scroll to position [5507, 0]
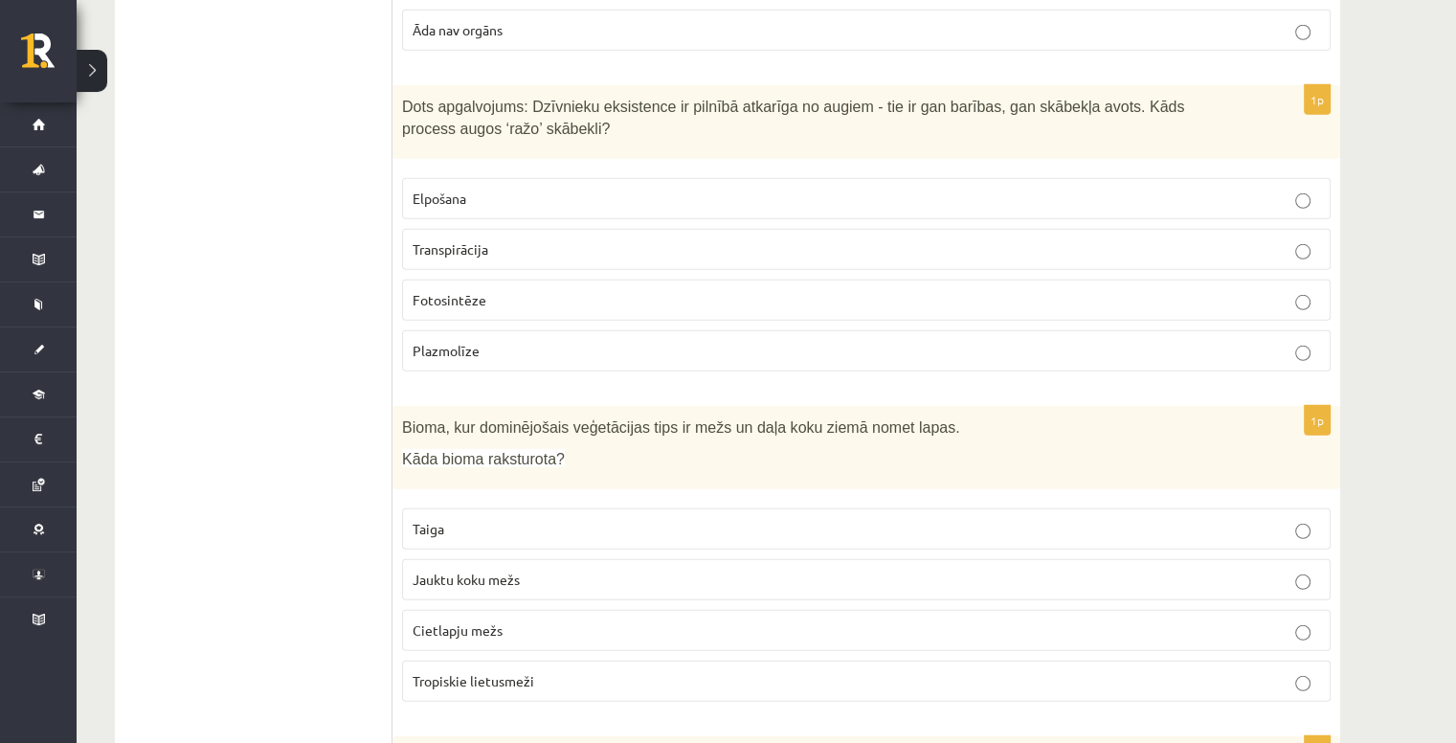
click at [663, 519] on p "Taiga" at bounding box center [866, 529] width 907 height 20
click at [752, 559] on label "Jauktu koku mežs" at bounding box center [866, 579] width 929 height 41
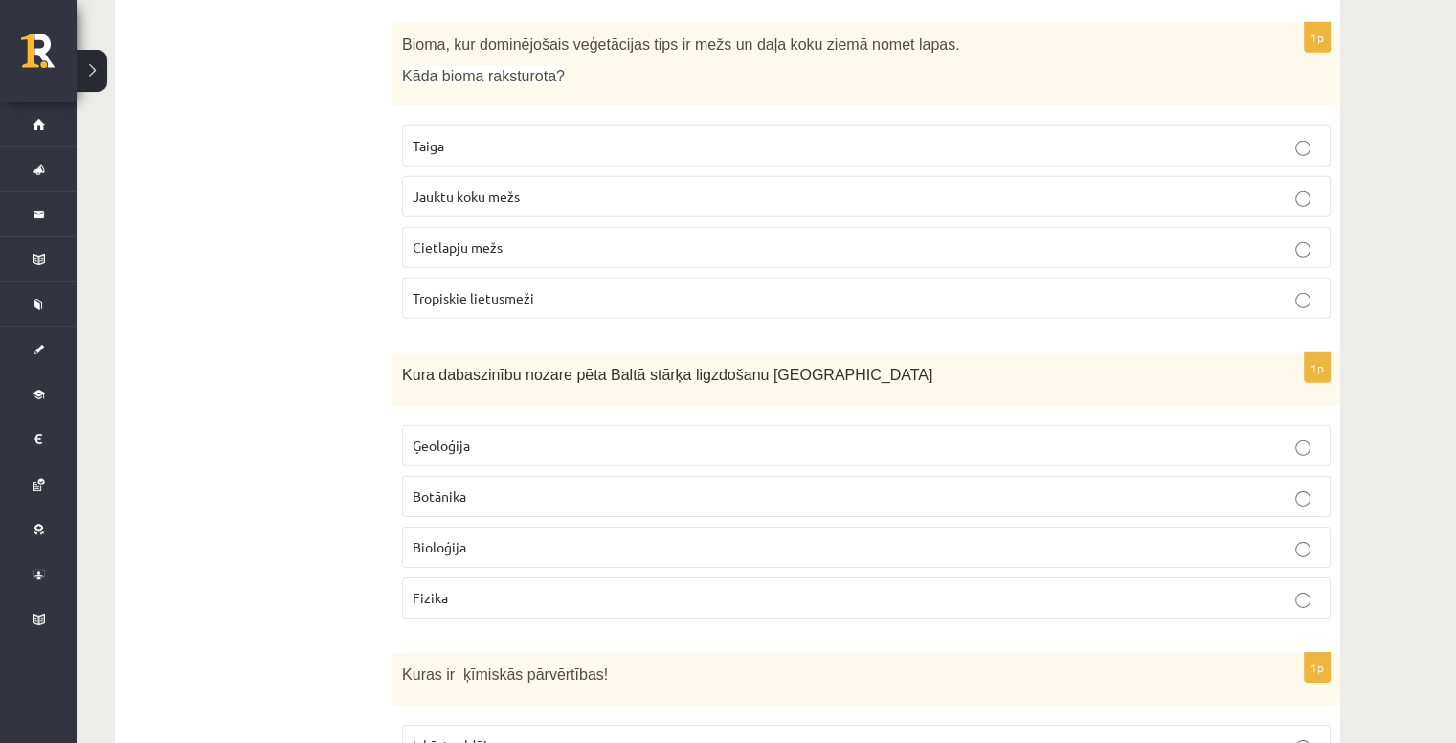
click at [639, 537] on p "Bioloģija" at bounding box center [866, 547] width 907 height 20
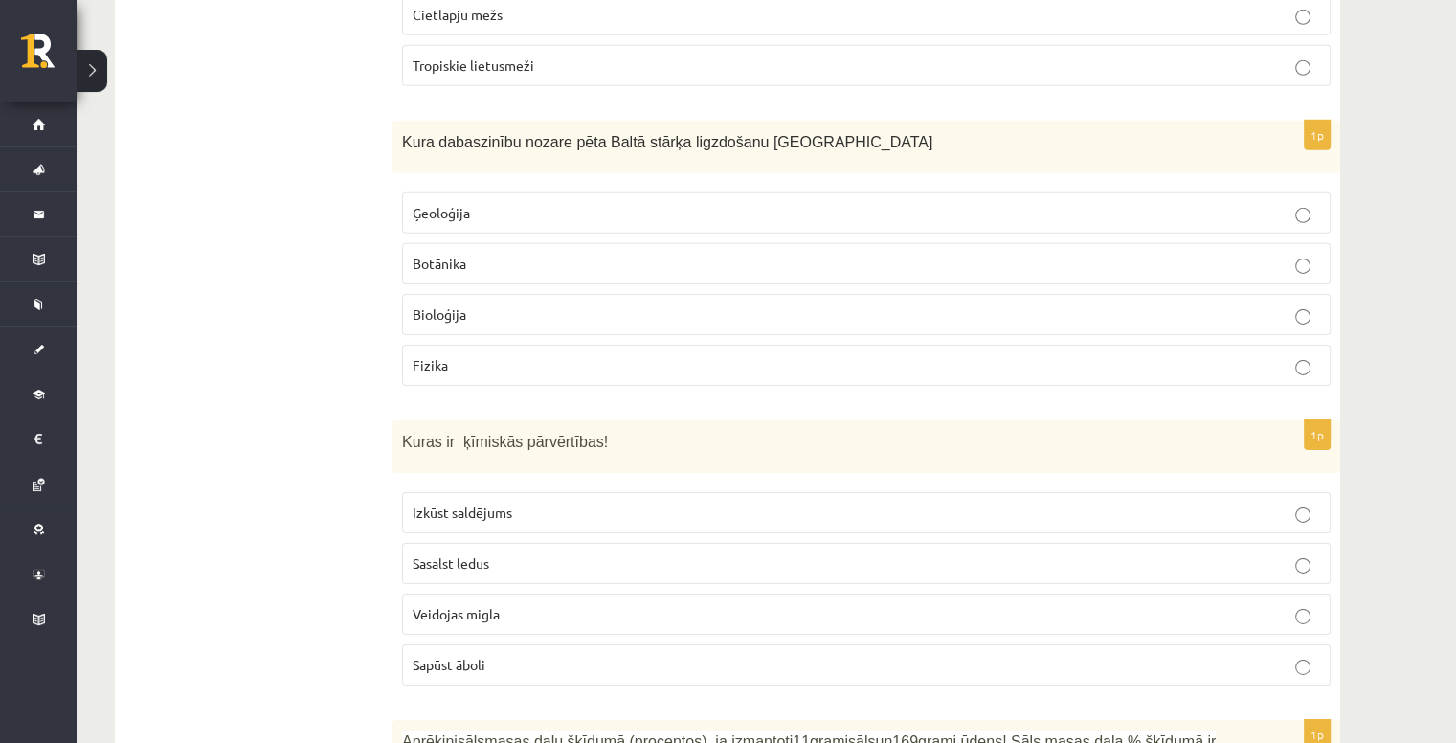
scroll to position [6177, 0]
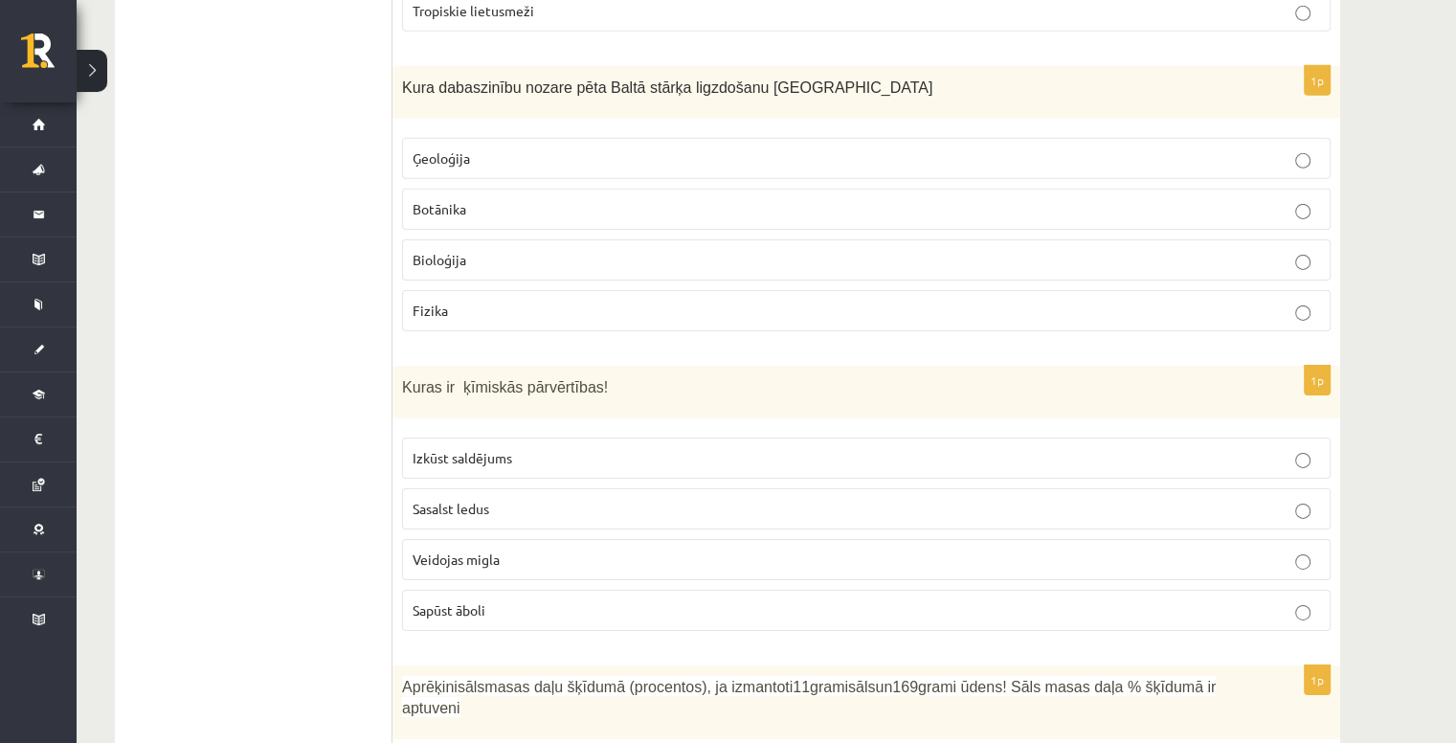
click at [526, 448] on p "Izkūst saldējums" at bounding box center [866, 458] width 907 height 20
click at [528, 549] on p "Veidojas migla" at bounding box center [866, 559] width 907 height 20
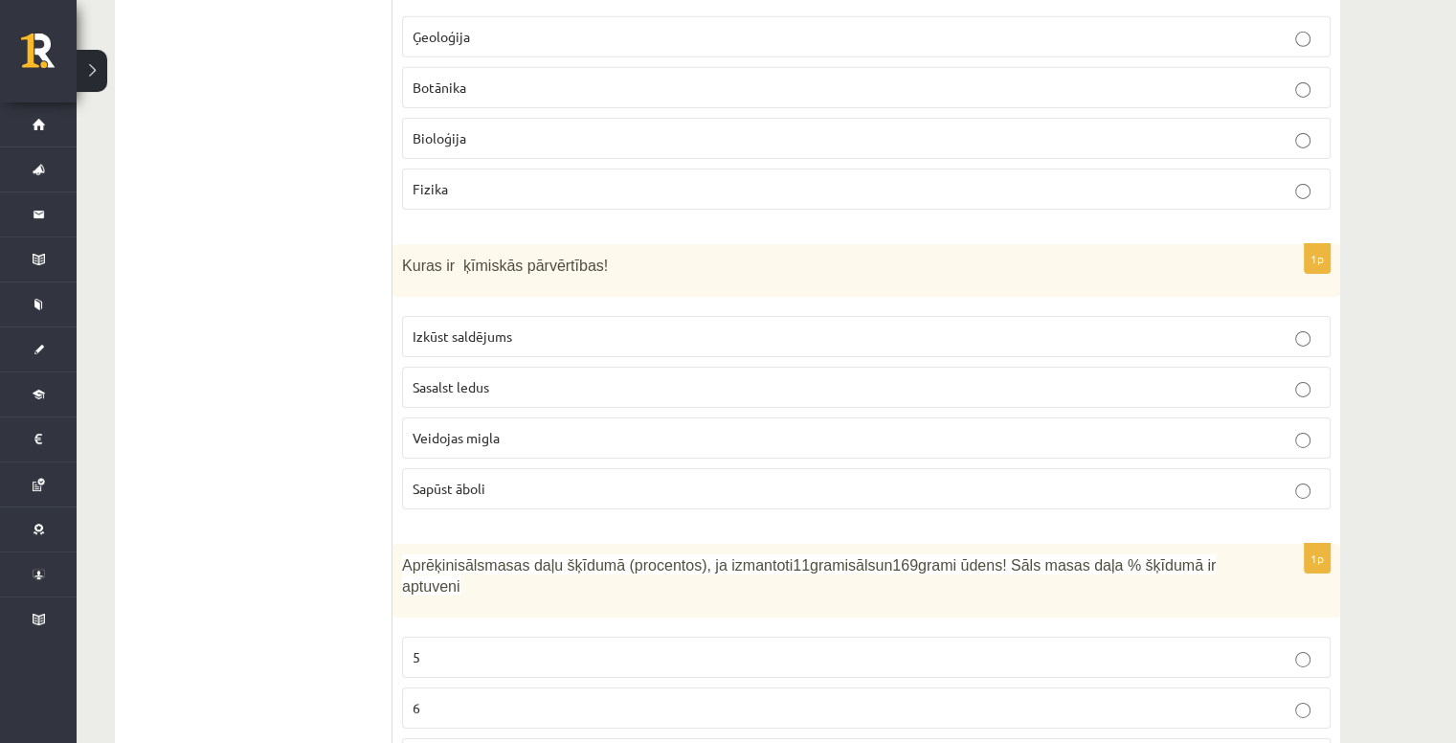
scroll to position [6464, 0]
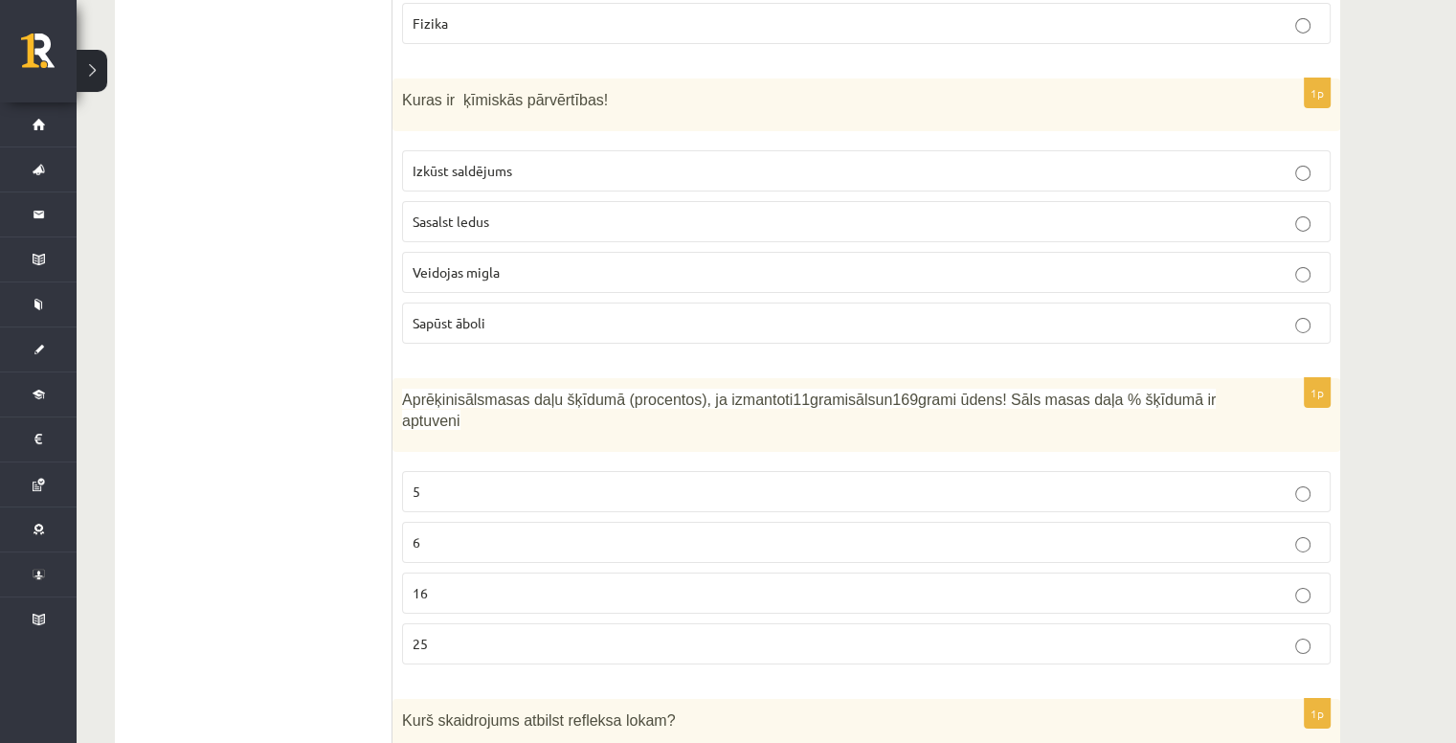
click at [569, 634] on p "25" at bounding box center [866, 644] width 907 height 20
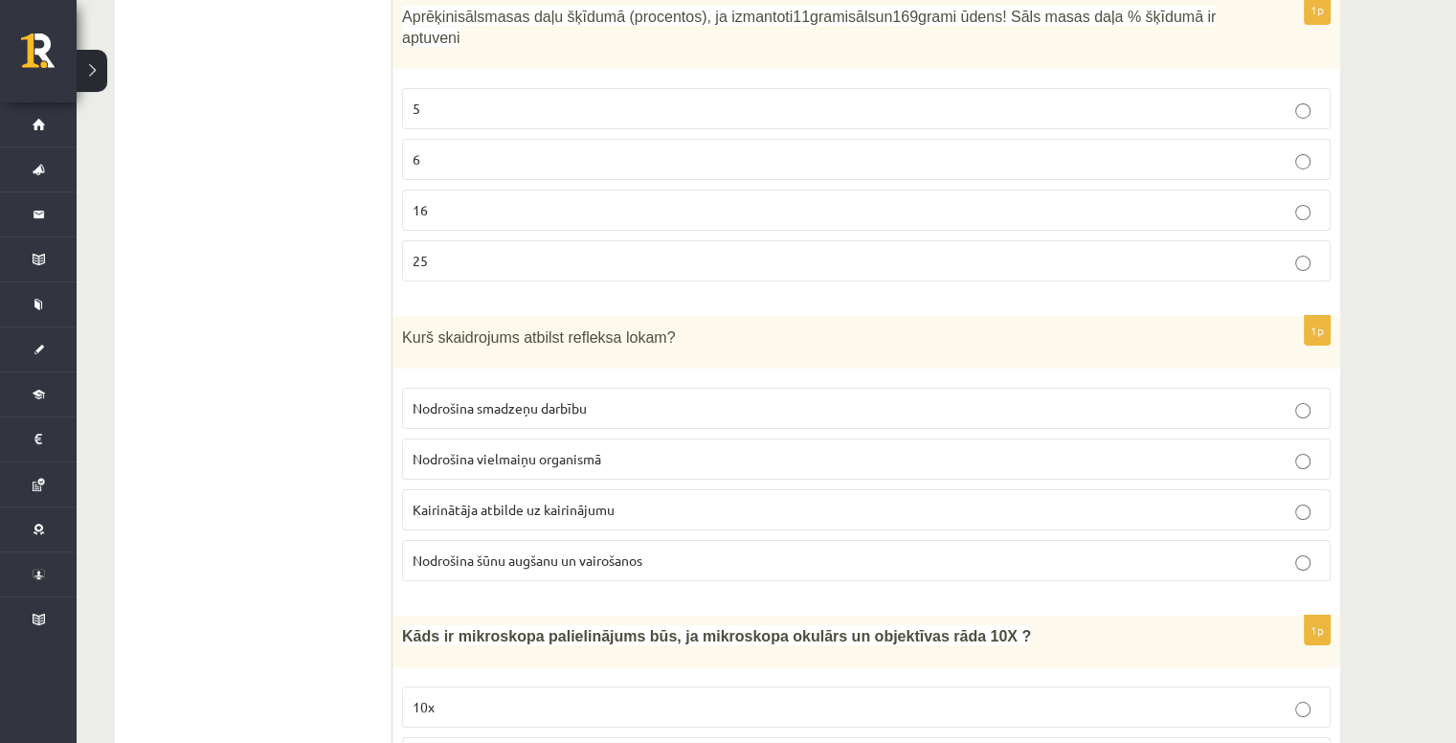
click at [560, 551] on span "Nodrošina šūnu augšanu un vairošanos" at bounding box center [528, 559] width 230 height 17
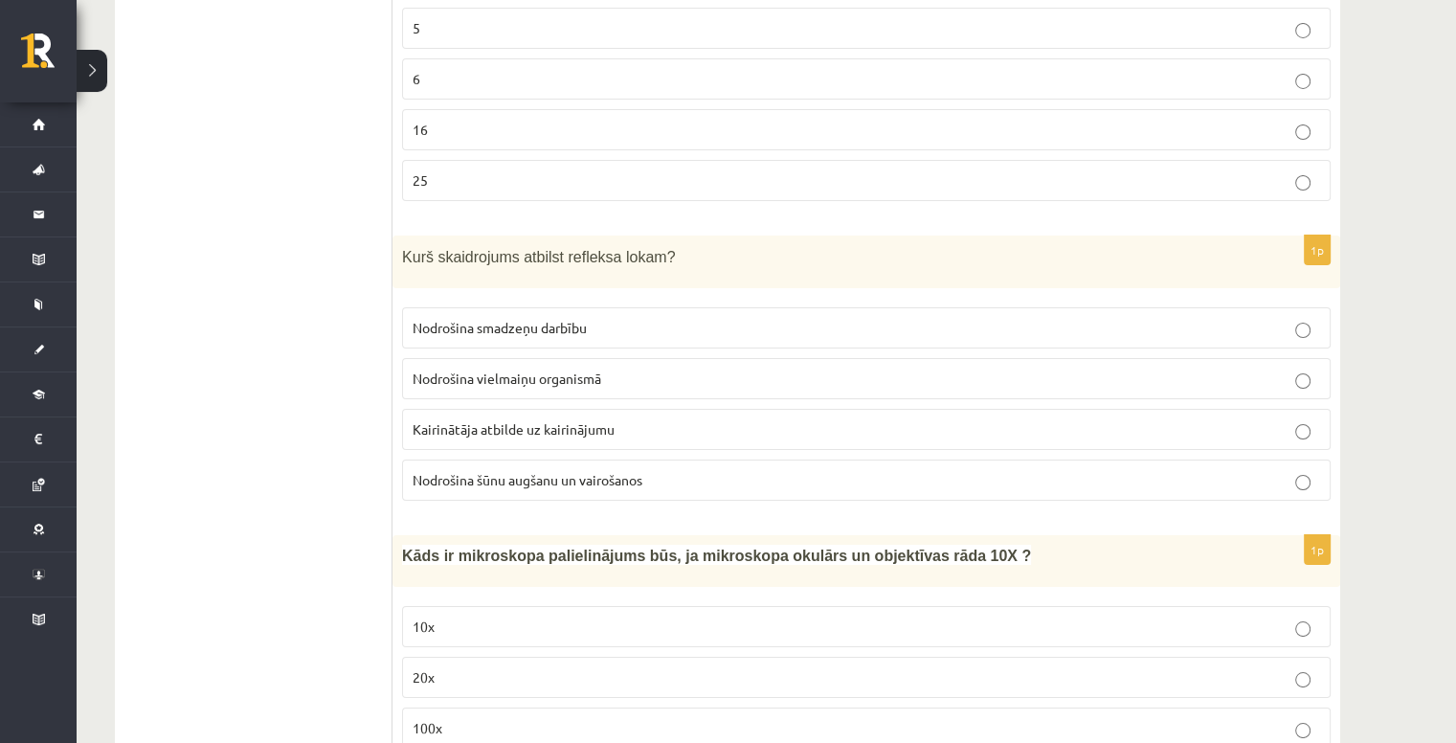
scroll to position [7039, 0]
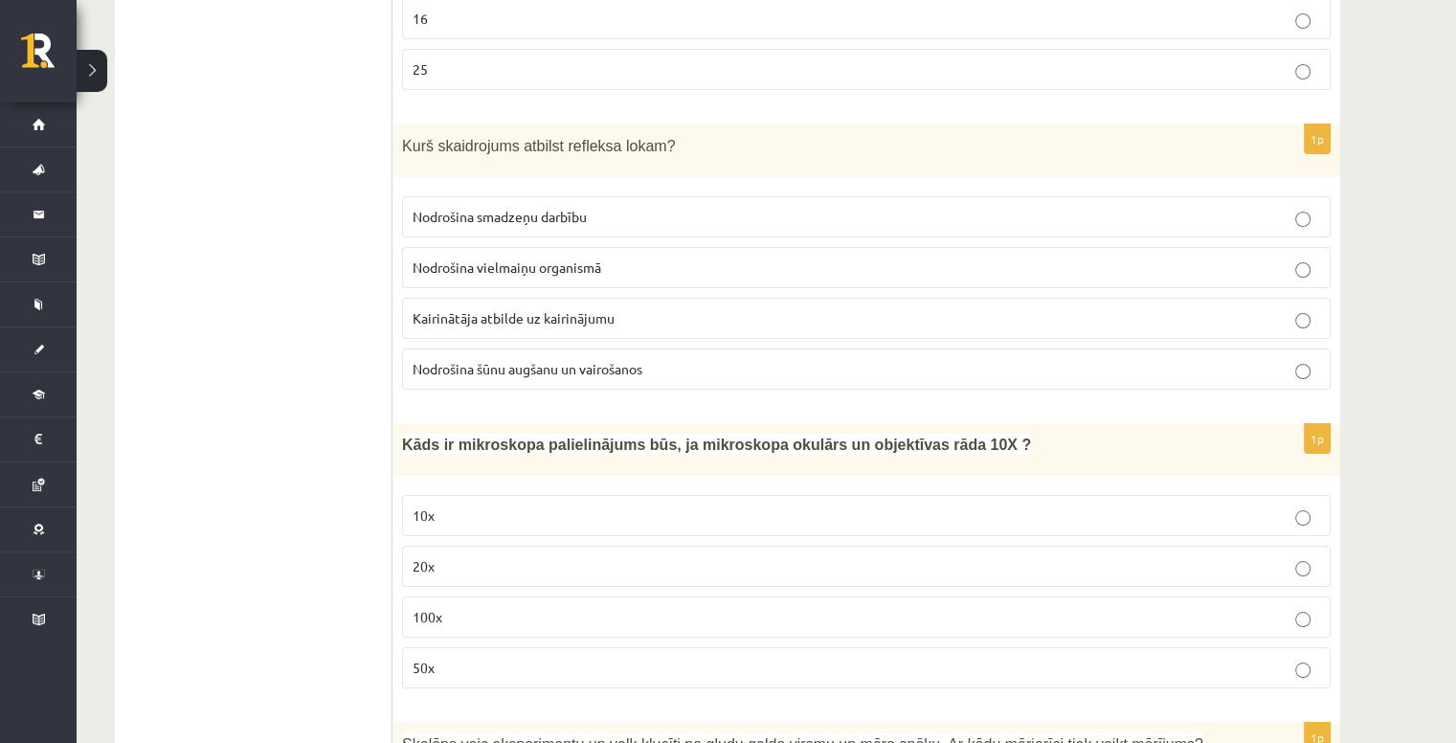
click at [505, 607] on p "100x" at bounding box center [866, 617] width 907 height 20
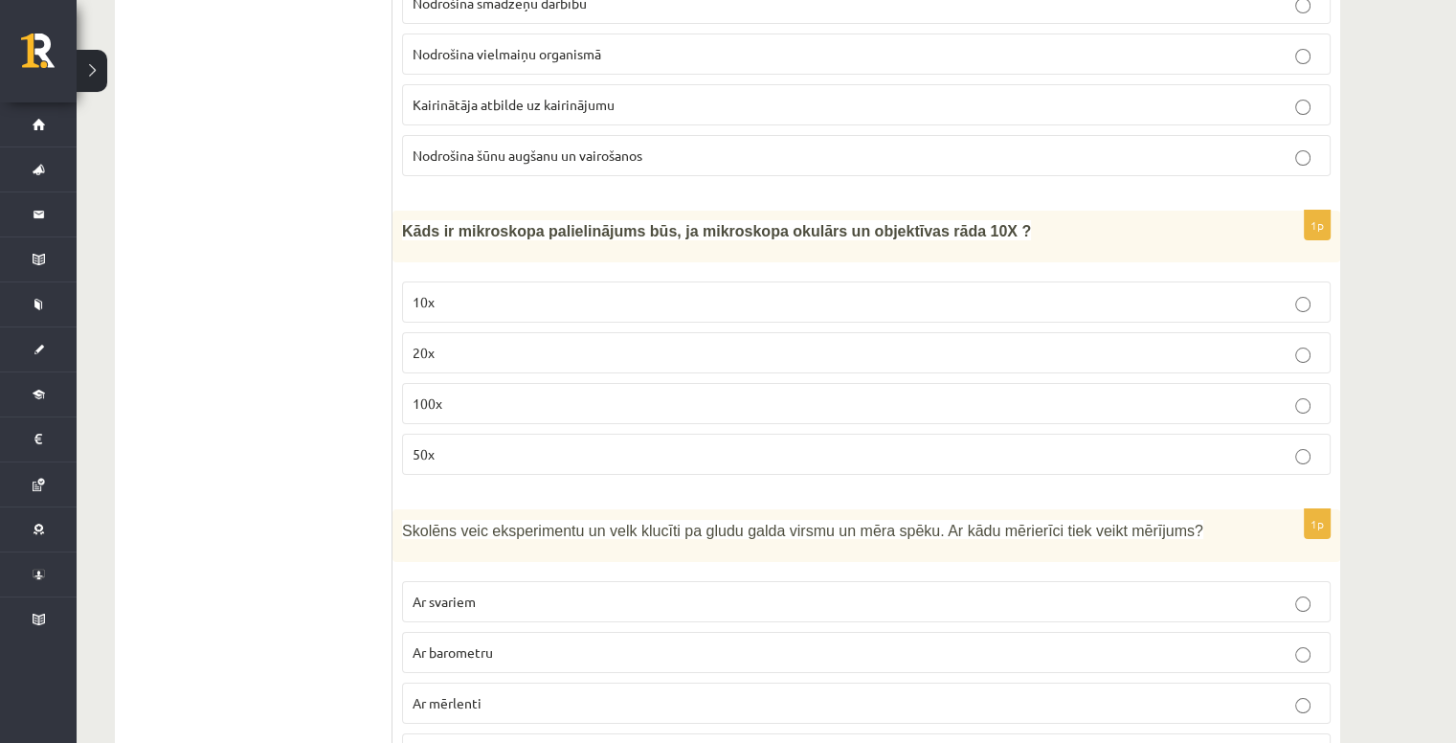
scroll to position [7517, 0]
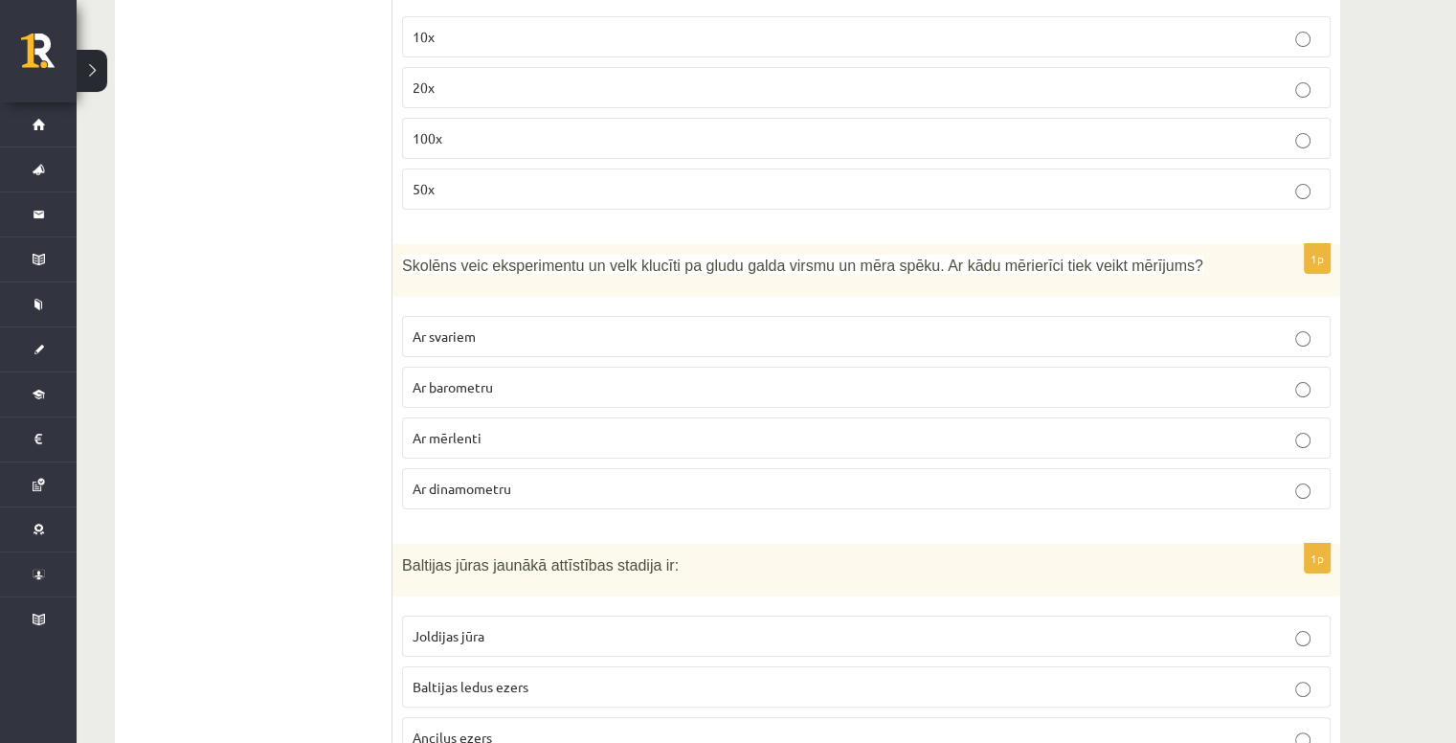
click at [617, 316] on label "Ar svariem" at bounding box center [866, 336] width 929 height 41
click at [613, 377] on p "Ar barometru" at bounding box center [866, 387] width 907 height 20
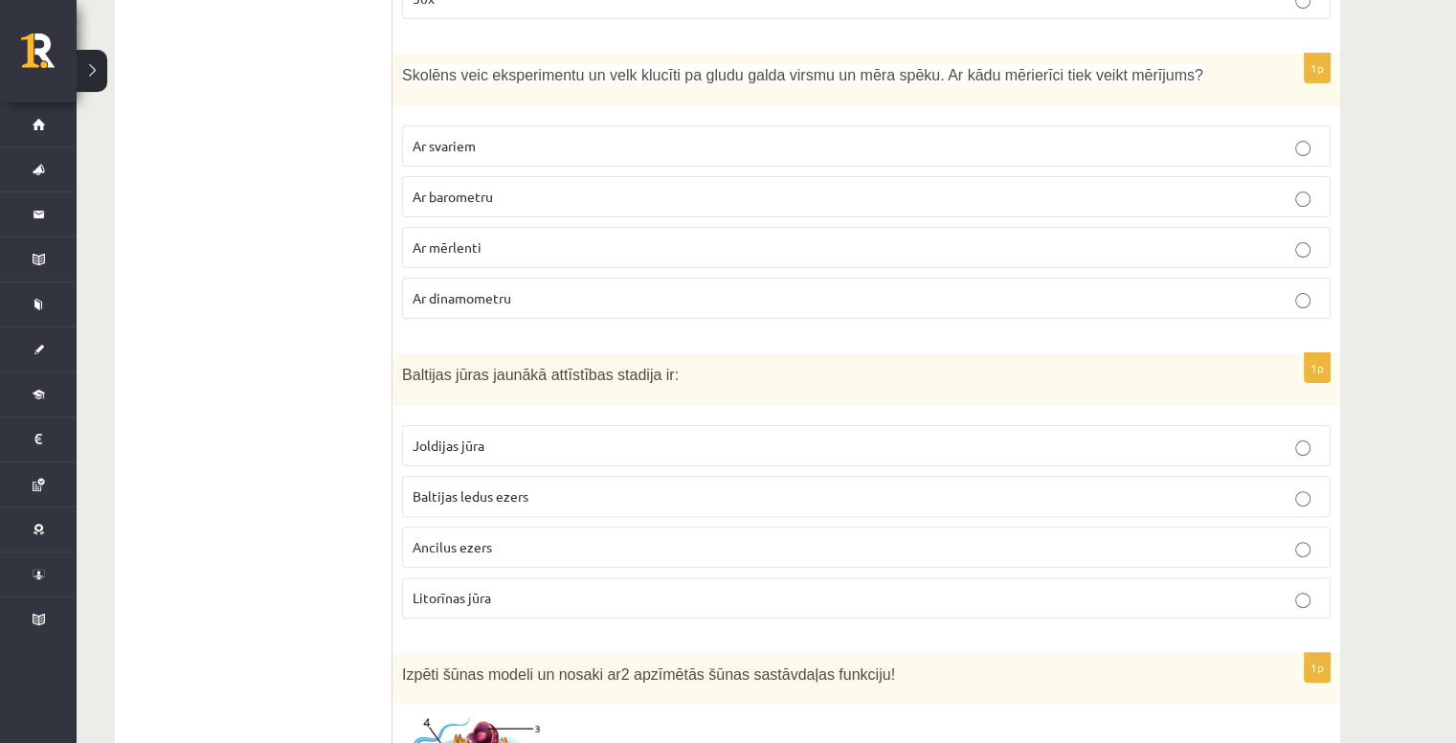
scroll to position [7709, 0]
click at [556, 475] on label "Baltijas ledus ezers" at bounding box center [866, 495] width 929 height 41
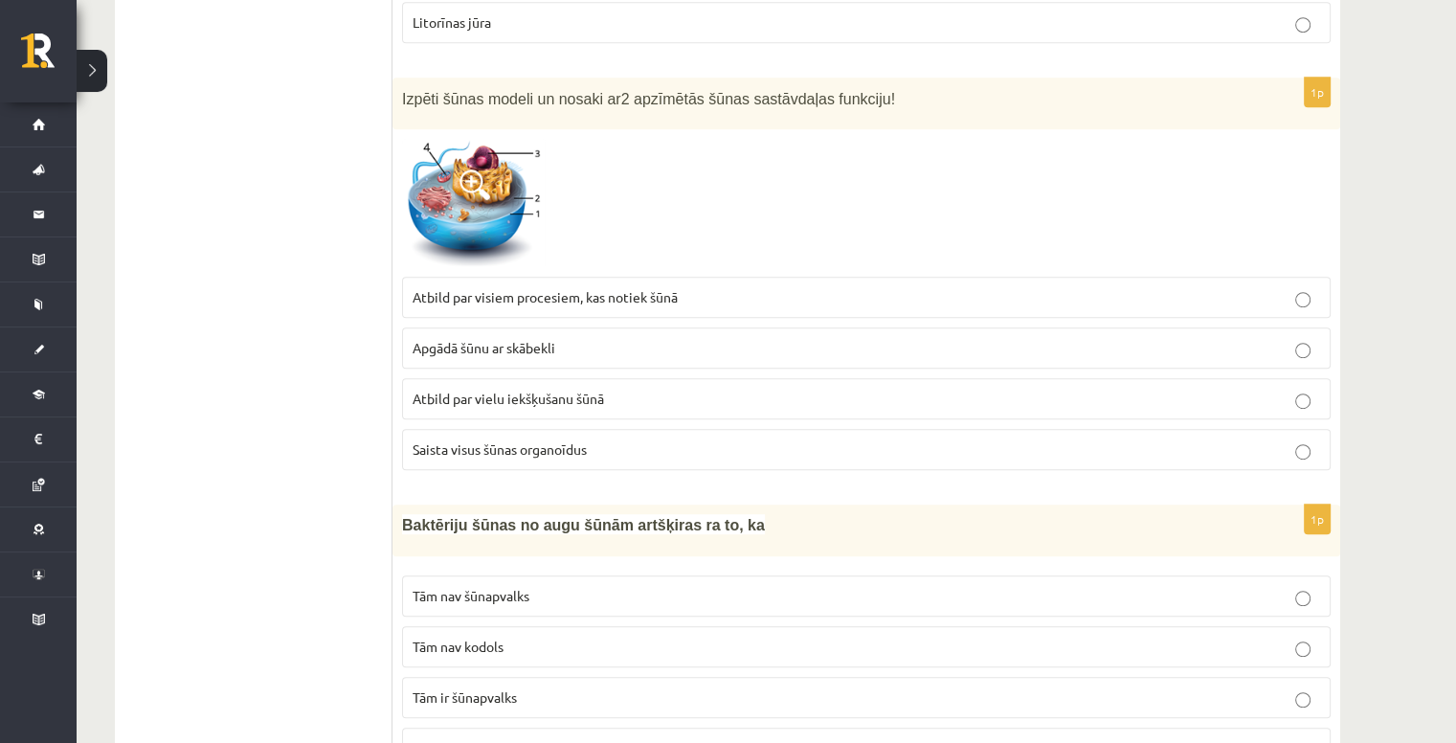
scroll to position [8142, 0]
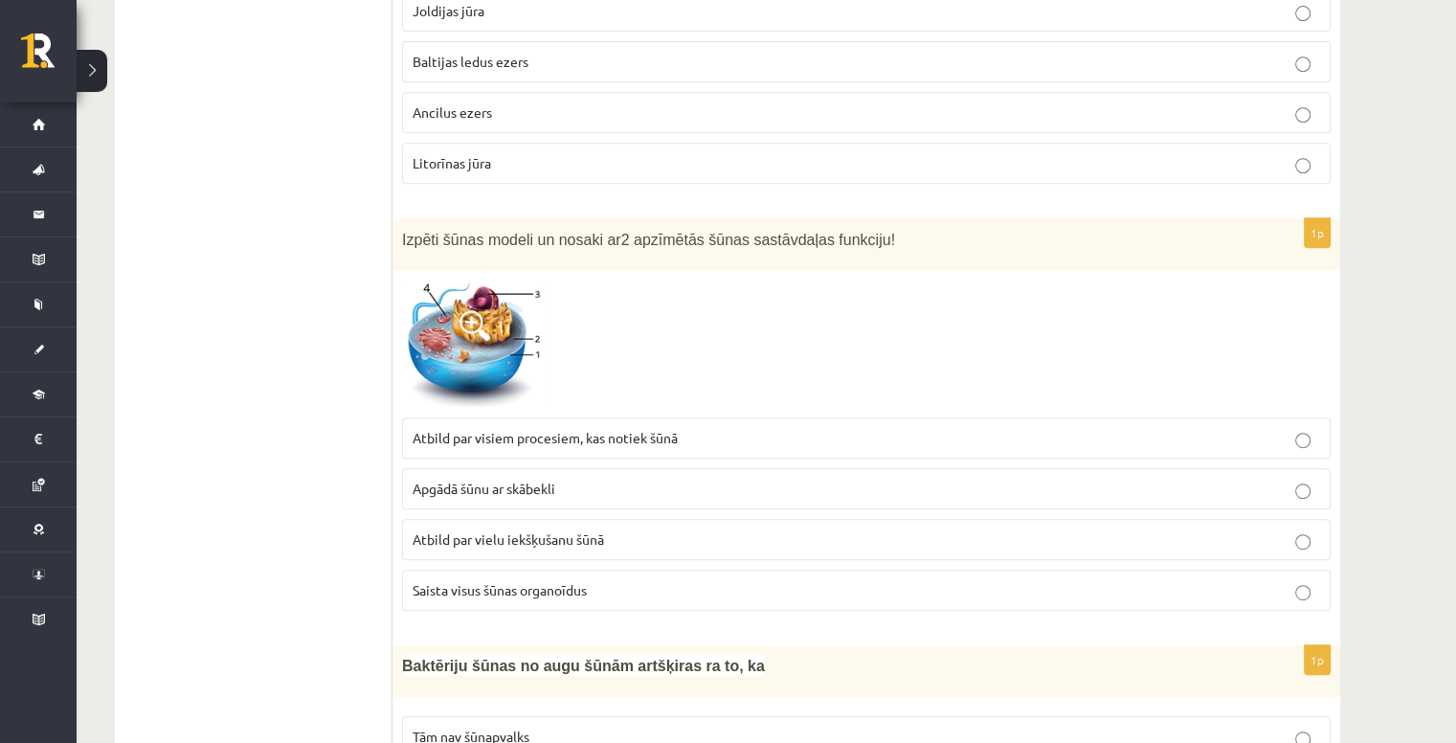
click at [574, 417] on label "Atbild par visiem procesiem, kas notiek šūnā" at bounding box center [866, 437] width 929 height 41
click at [551, 519] on label "Atbild par vielu iekšķušanu šūnā" at bounding box center [866, 539] width 929 height 41
click at [570, 429] on span "Atbild par visiem procesiem, kas notiek šūnā" at bounding box center [545, 437] width 265 height 17
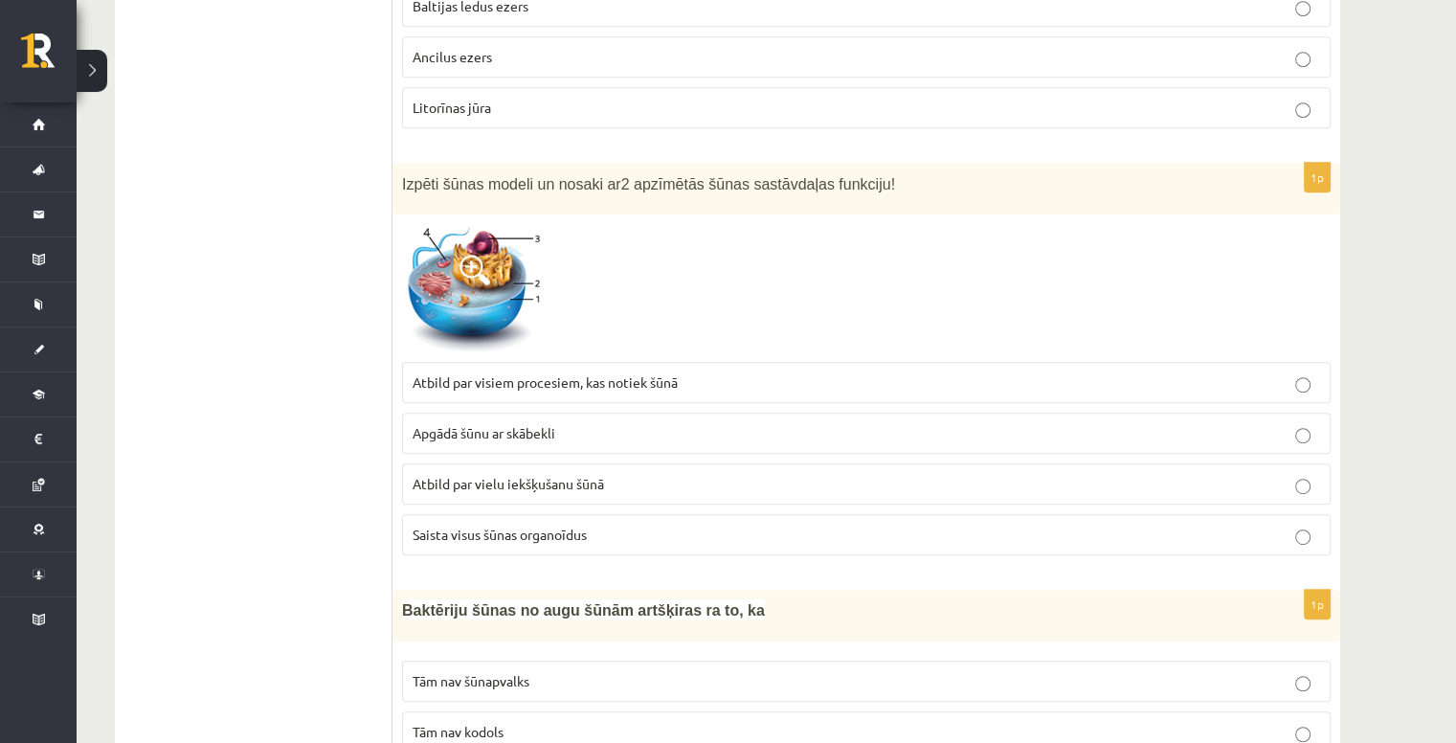
scroll to position [8429, 0]
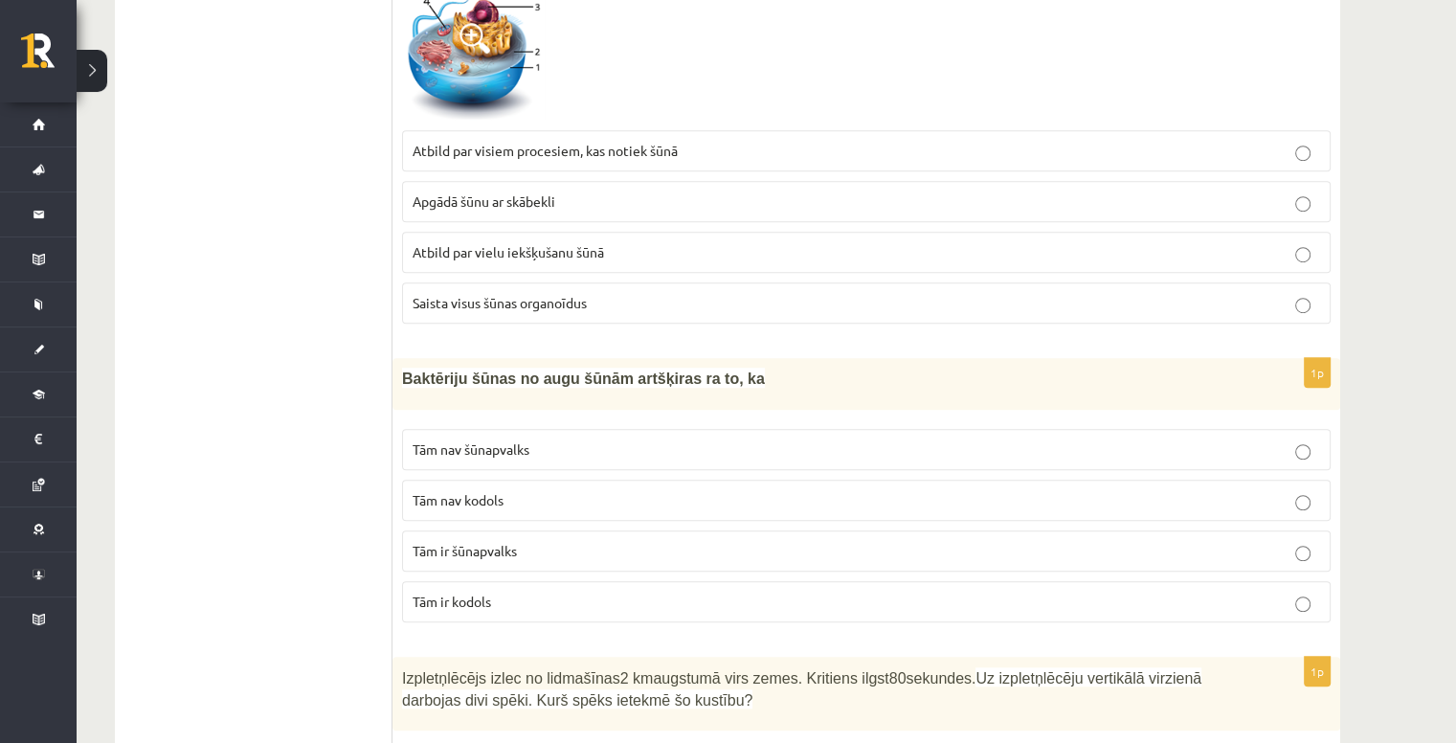
click at [571, 439] on p "Tām nav šūnapvalks" at bounding box center [866, 449] width 907 height 20
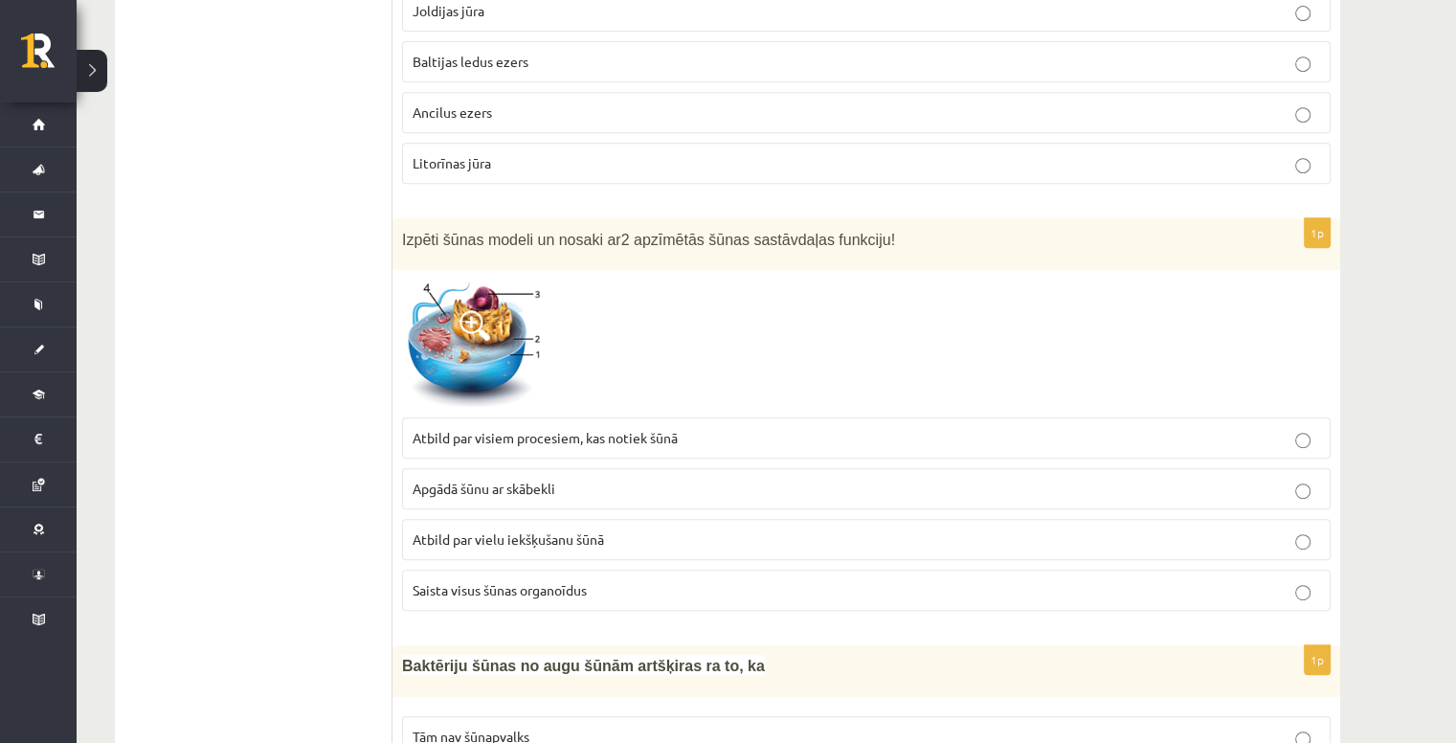
scroll to position [8334, 0]
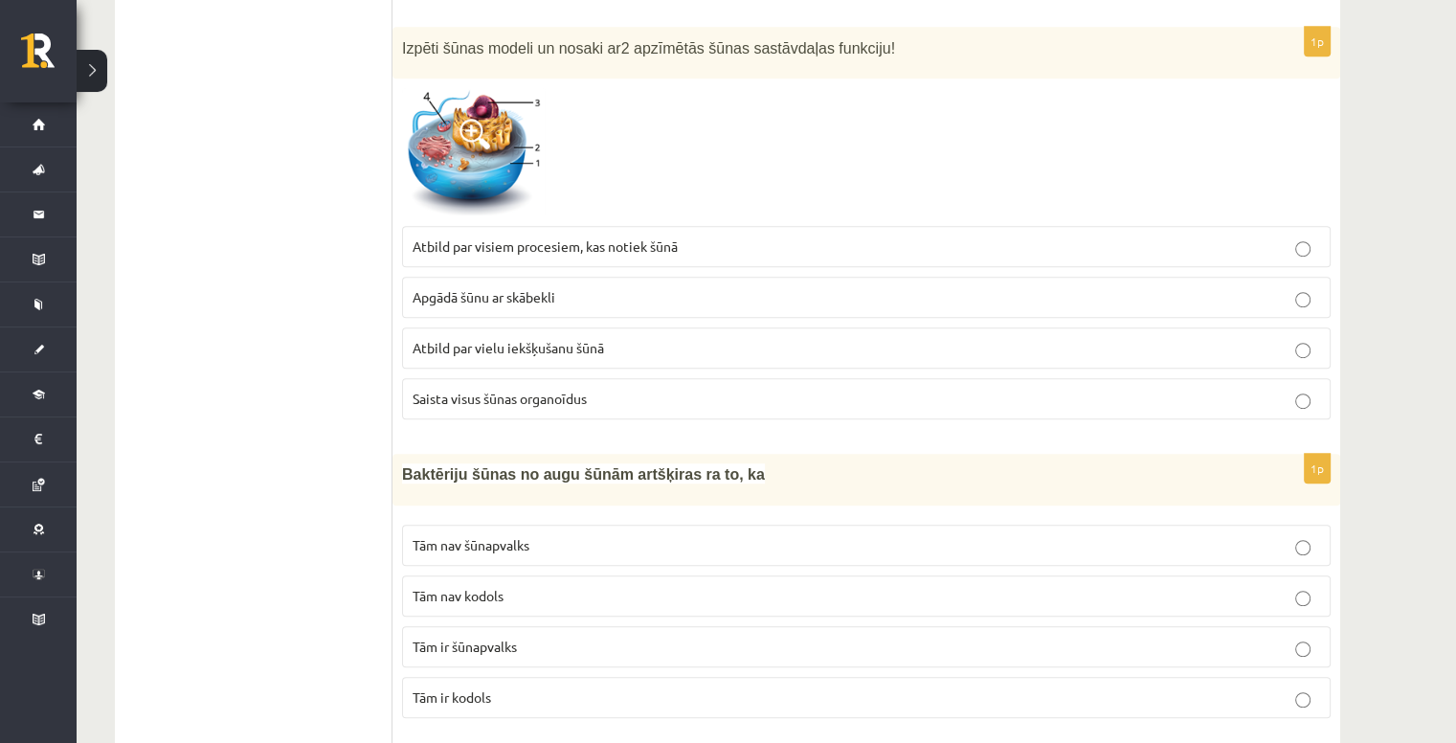
click at [557, 687] on p "Tām ir kodols" at bounding box center [866, 697] width 907 height 20
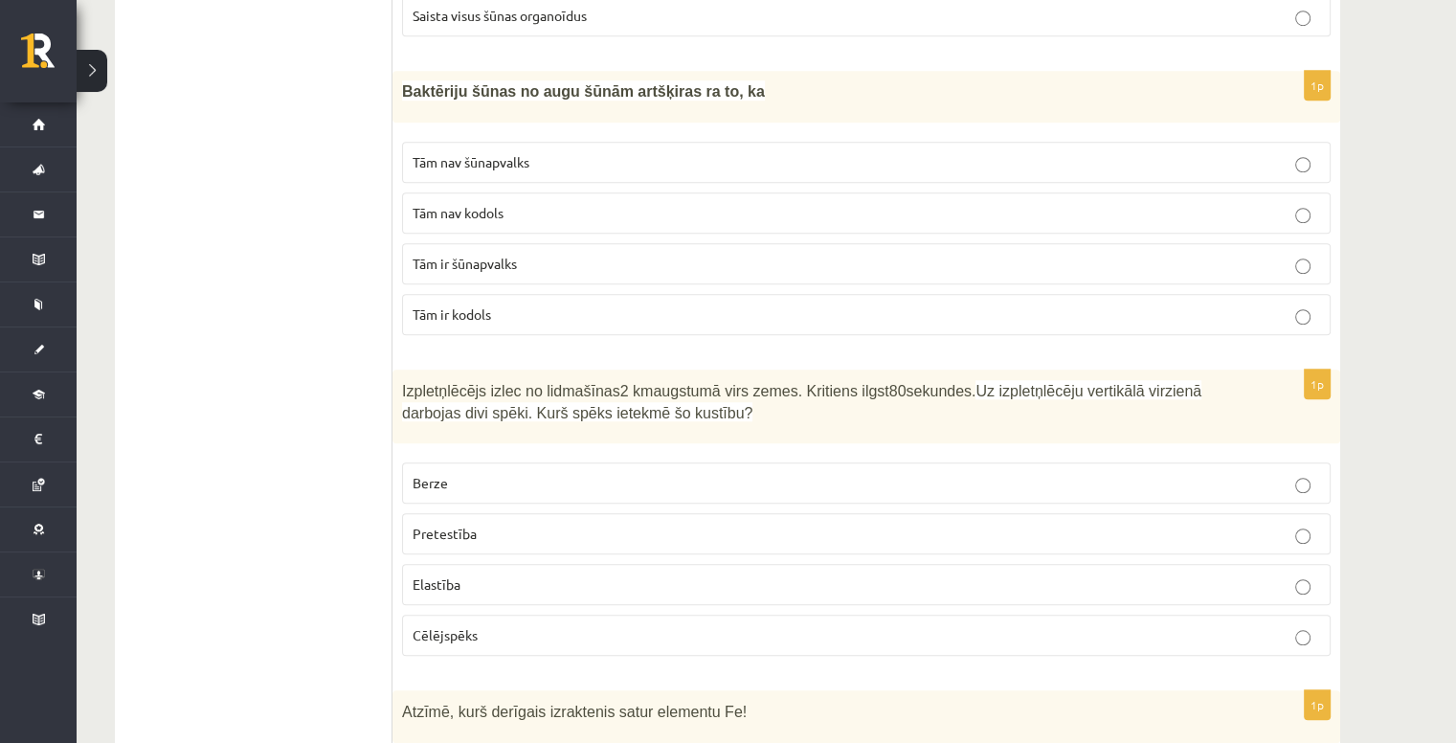
click at [532, 524] on p "Pretestība" at bounding box center [866, 534] width 907 height 20
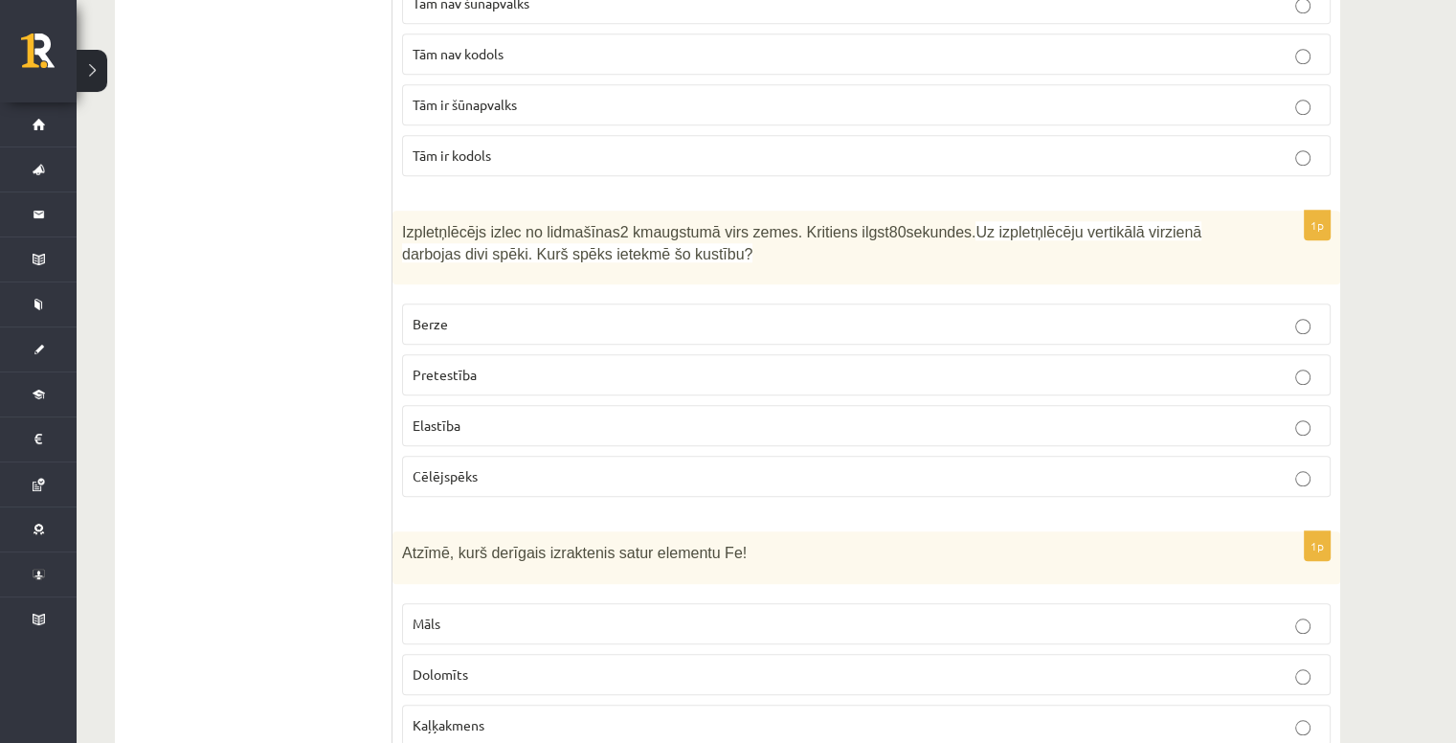
scroll to position [8908, 0]
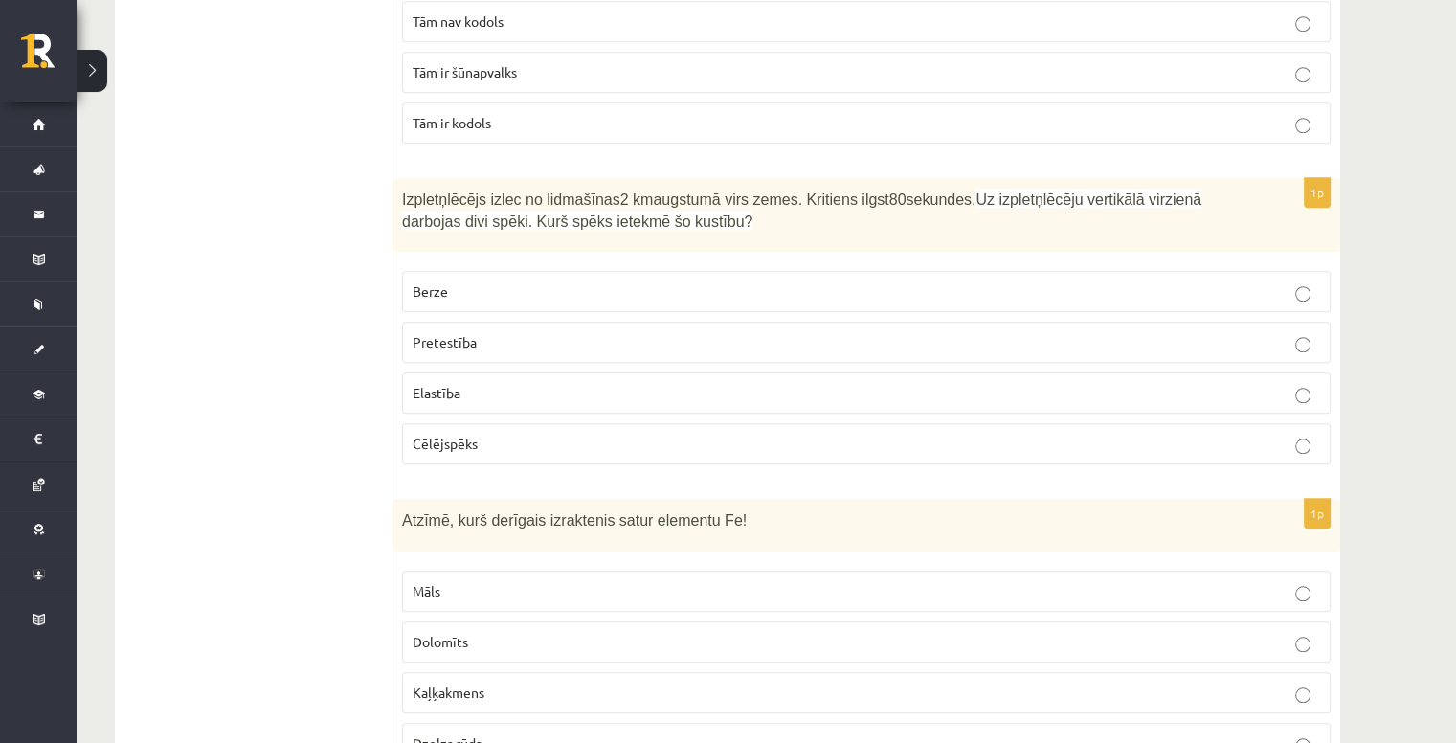
click at [661, 723] on label "Dzelzs rūda" at bounding box center [866, 743] width 929 height 41
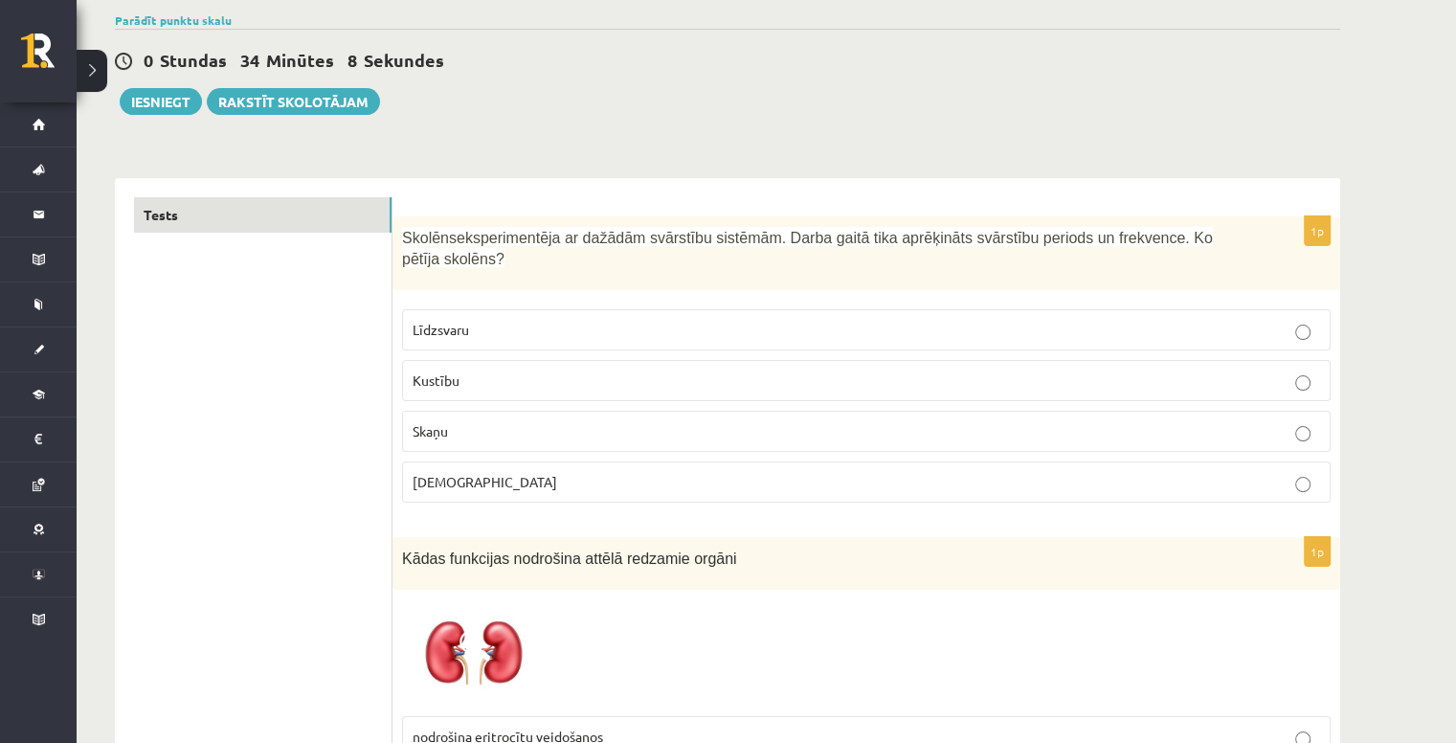
scroll to position [0, 0]
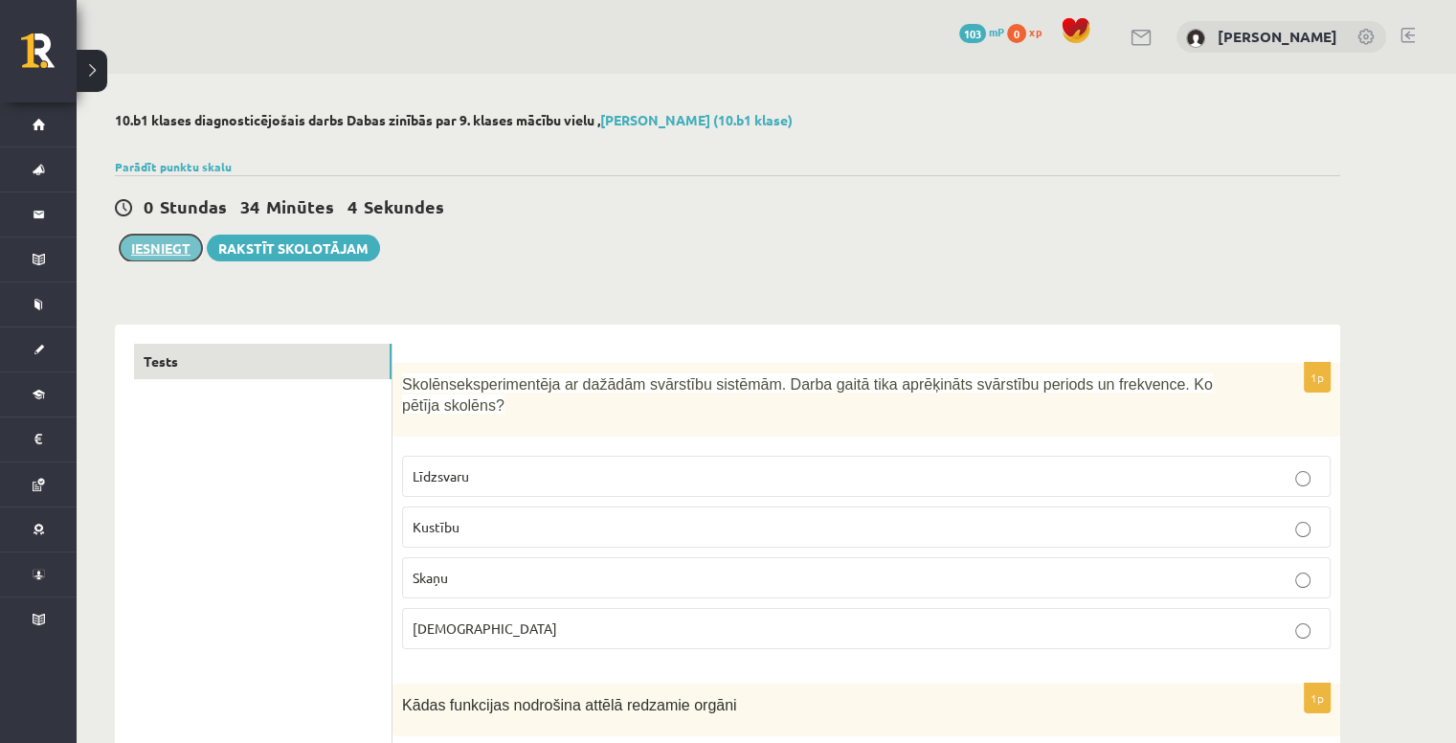
click at [145, 247] on button "Iesniegt" at bounding box center [161, 248] width 82 height 27
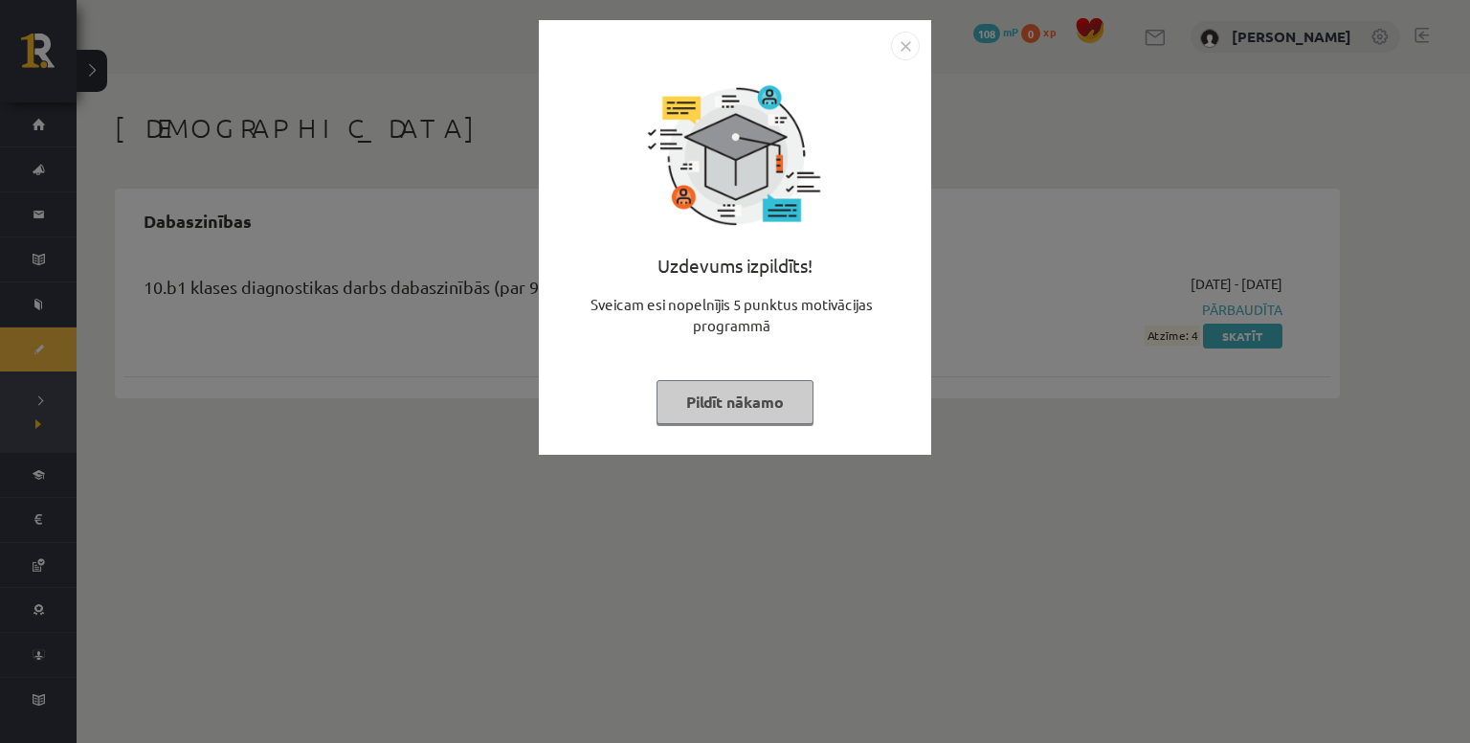
click at [907, 45] on img "Close" at bounding box center [905, 46] width 29 height 29
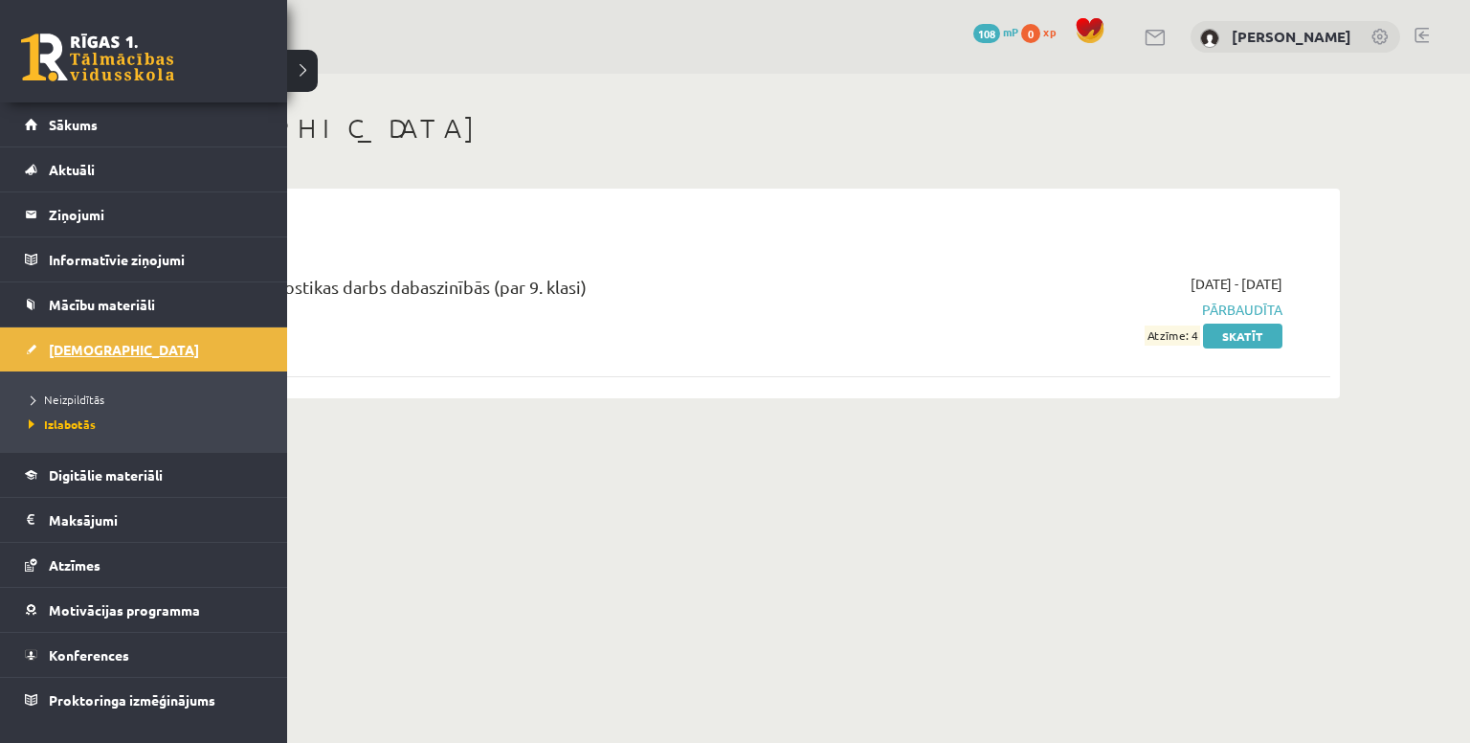
click at [58, 356] on link "[DEMOGRAPHIC_DATA]" at bounding box center [144, 349] width 238 height 44
